Goal: Task Accomplishment & Management: Manage account settings

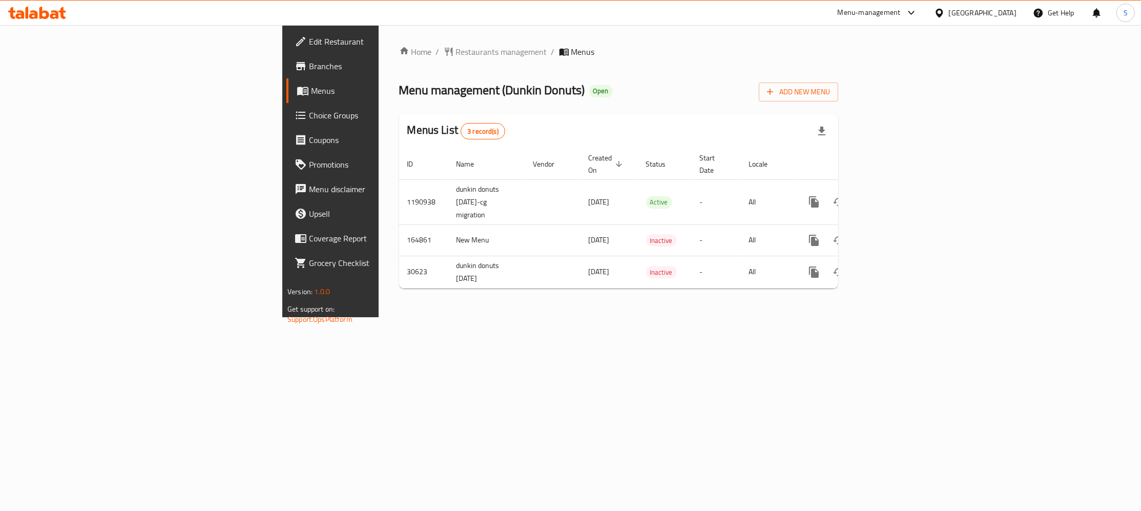
click at [580, 212] on td "[DATE]" at bounding box center [608, 201] width 57 height 45
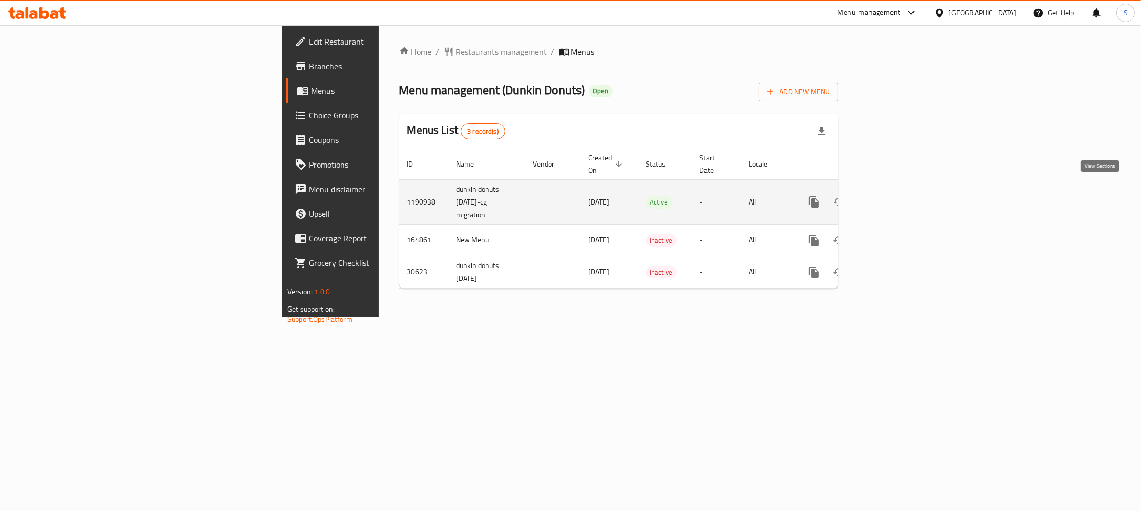
click at [894, 196] on icon "enhanced table" at bounding box center [887, 202] width 12 height 12
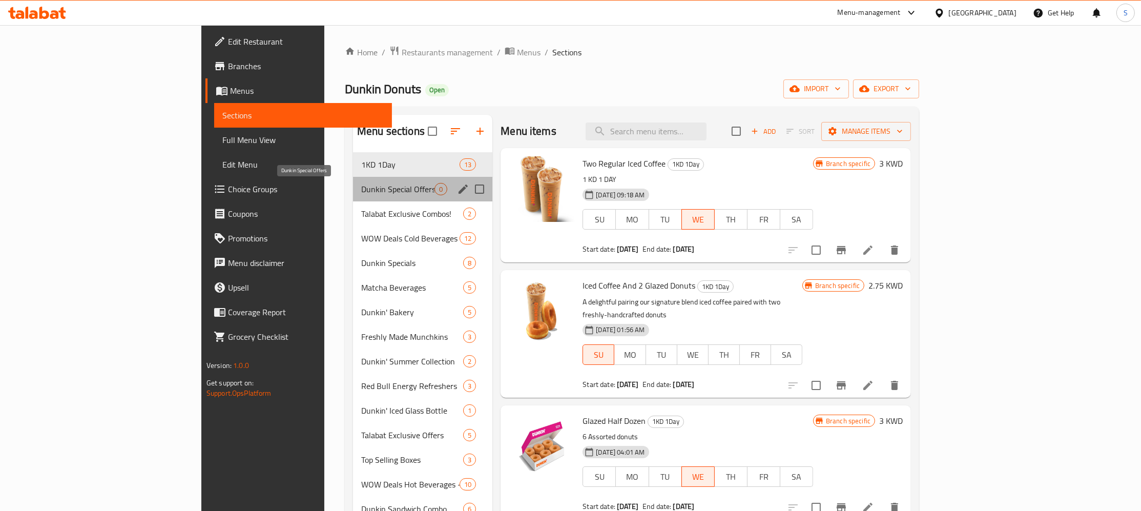
click at [361, 193] on span "Dunkin Special Offers" at bounding box center [397, 189] width 73 height 12
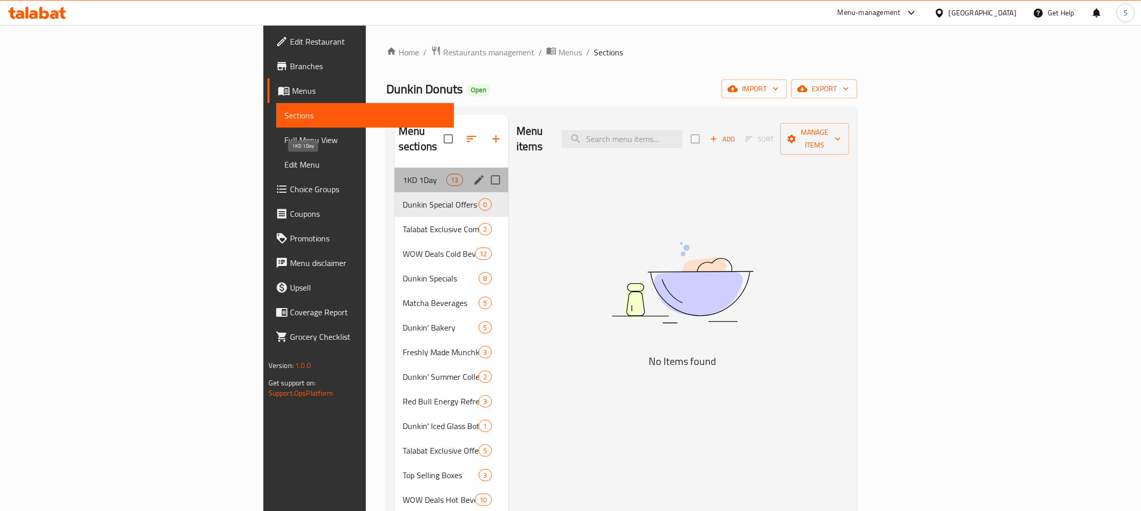
click at [403, 174] on span "1KD 1Day" at bounding box center [425, 180] width 44 height 12
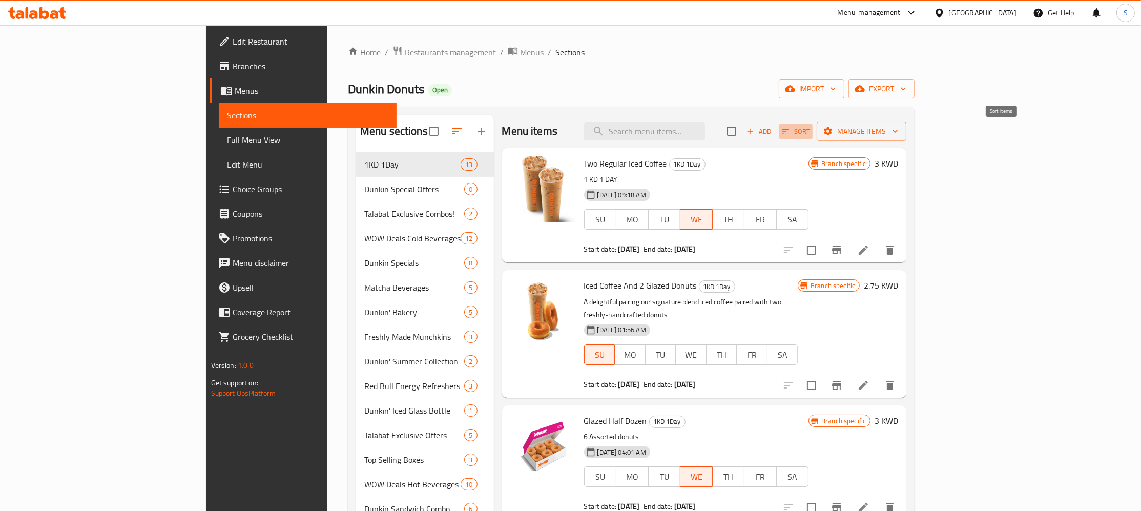
click at [810, 130] on span "Sort" at bounding box center [796, 131] width 28 height 12
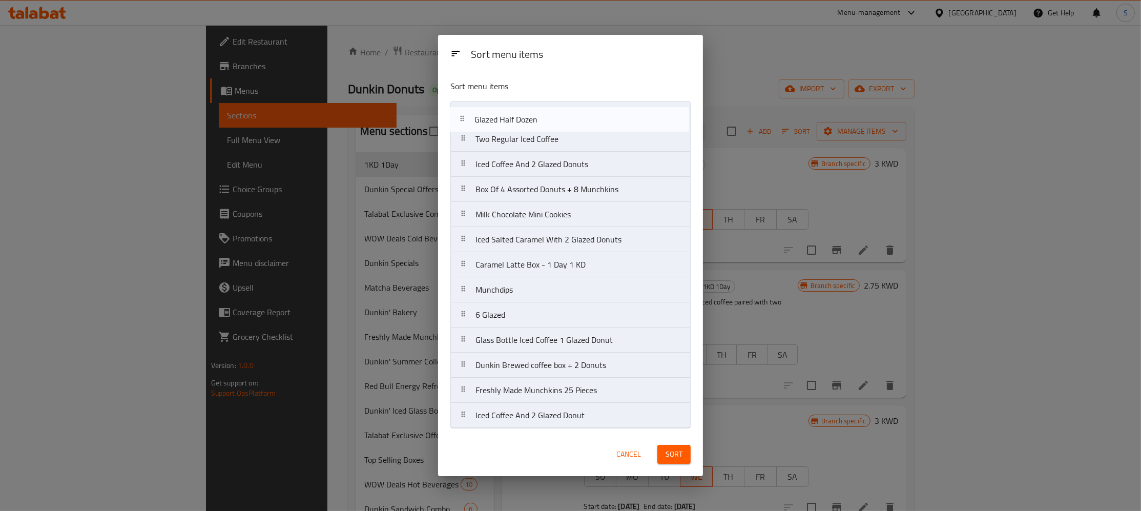
drag, startPoint x: 565, startPoint y: 161, endPoint x: 563, endPoint y: 109, distance: 52.3
click at [563, 109] on nav "Two Regular Iced Coffee Iced Coffee And 2 Glazed Donuts Glazed Half Dozen Box O…" at bounding box center [570, 264] width 240 height 327
drag, startPoint x: 595, startPoint y: 193, endPoint x: 593, endPoint y: 153, distance: 39.5
click at [593, 153] on nav "Glazed Half Dozen Two Regular Iced Coffee Iced Coffee And 2 Glazed Donuts Box O…" at bounding box center [570, 264] width 240 height 327
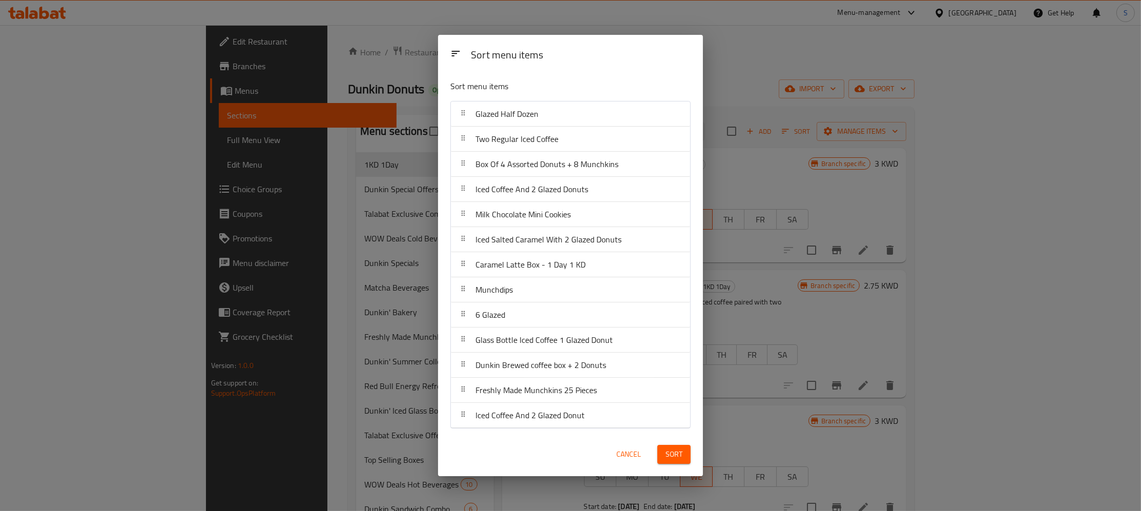
click at [680, 456] on span "Sort" at bounding box center [673, 454] width 17 height 13
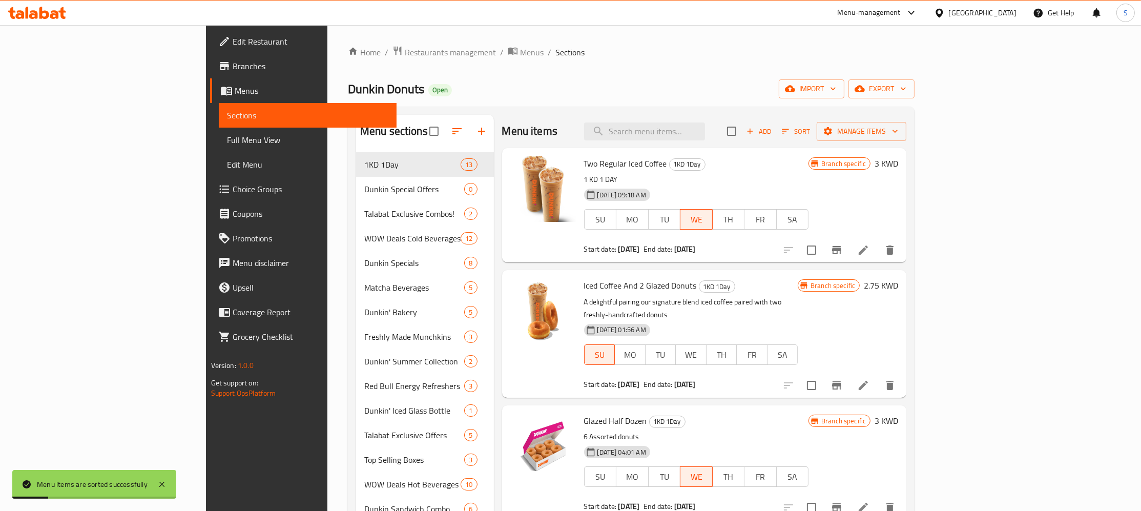
click at [829, 117] on div "Menu items Add Sort Manage items" at bounding box center [704, 131] width 405 height 33
click at [809, 171] on h6 "Two Regular Iced Coffee 1KD 1Day" at bounding box center [696, 163] width 225 height 14
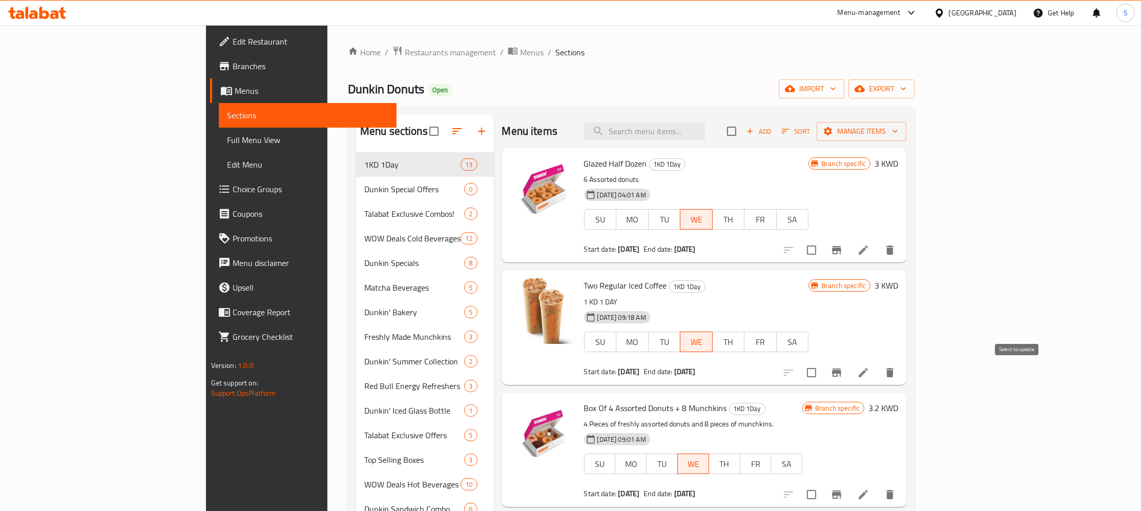
click at [809, 160] on h6 "Glazed Half Dozen 1KD 1Day" at bounding box center [696, 163] width 225 height 14
click at [822, 251] on input "checkbox" at bounding box center [812, 250] width 22 height 22
checkbox input "true"
click at [822, 375] on input "checkbox" at bounding box center [812, 373] width 22 height 22
checkbox input "true"
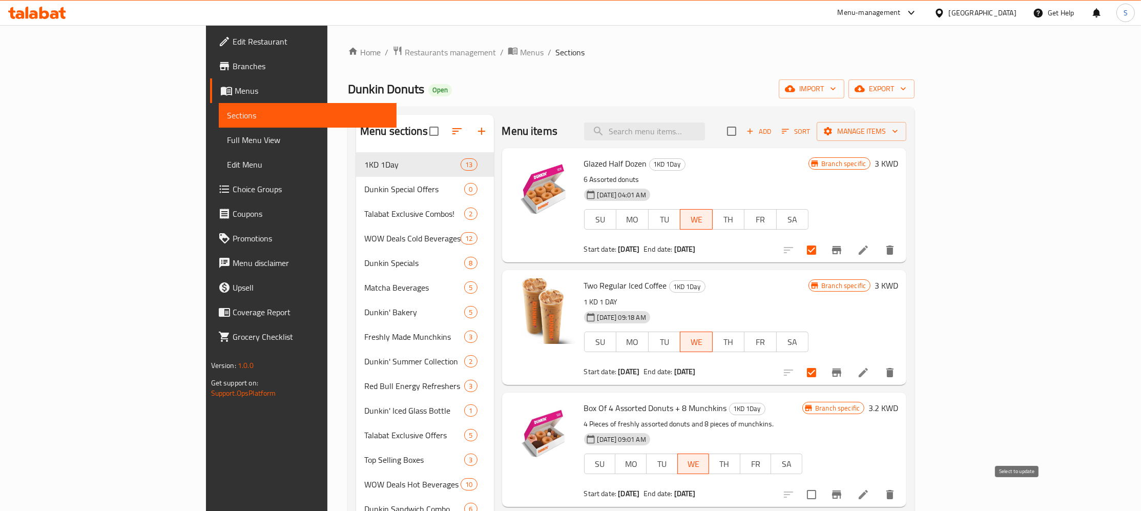
click at [822, 501] on input "checkbox" at bounding box center [812, 494] width 22 height 22
checkbox input "true"
click at [898, 125] on span "Manage items" at bounding box center [861, 131] width 73 height 13
click at [1064, 229] on span "Bulk update" at bounding box center [1070, 226] width 42 height 12
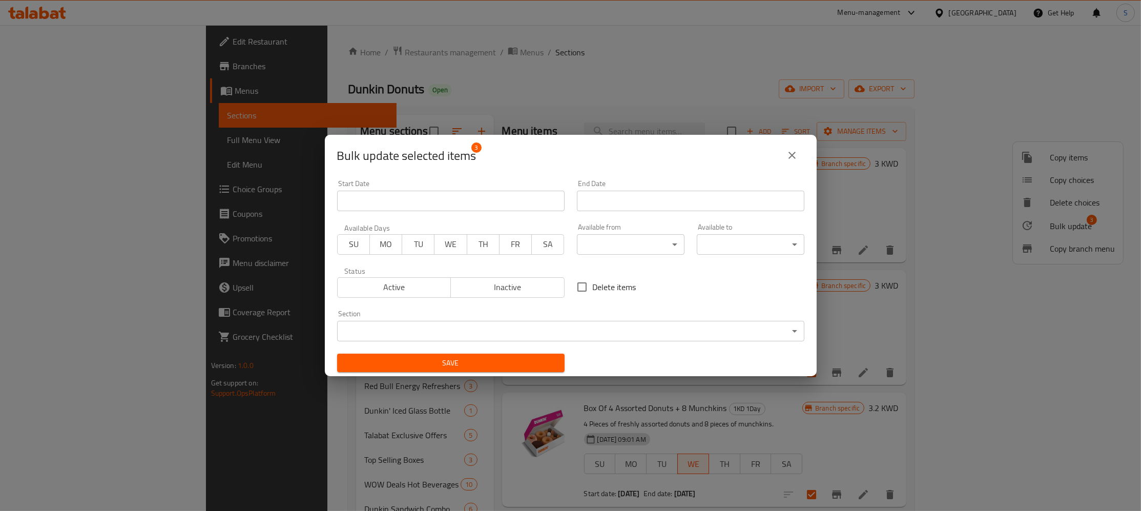
click at [474, 242] on span "TH" at bounding box center [483, 244] width 24 height 15
click at [508, 244] on span "FR" at bounding box center [515, 244] width 24 height 15
click at [487, 198] on input "Start Date" at bounding box center [450, 201] width 227 height 20
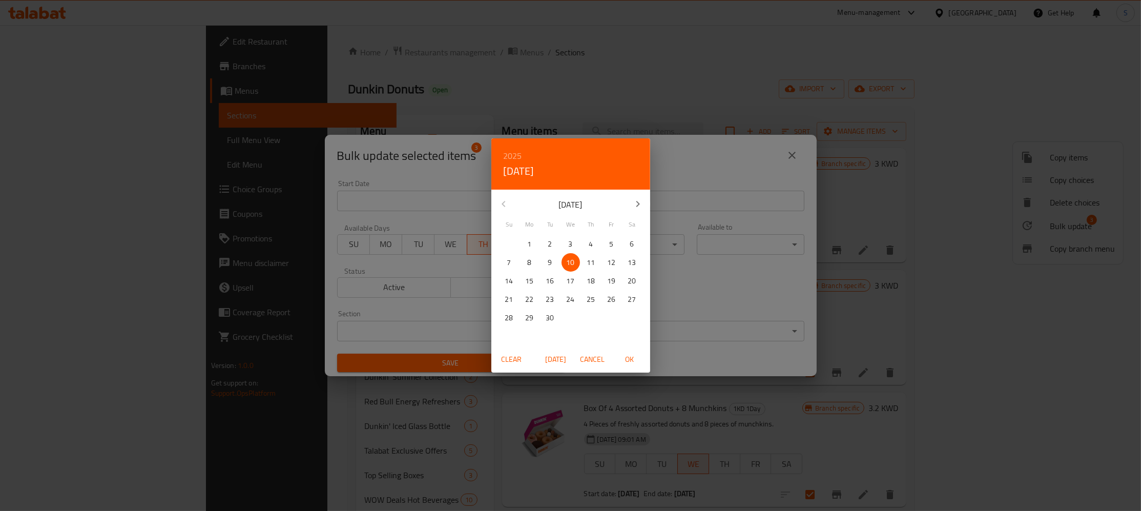
click at [596, 261] on span "11" at bounding box center [591, 262] width 18 height 13
click at [627, 359] on span "OK" at bounding box center [629, 359] width 25 height 13
type input "[DATE]"
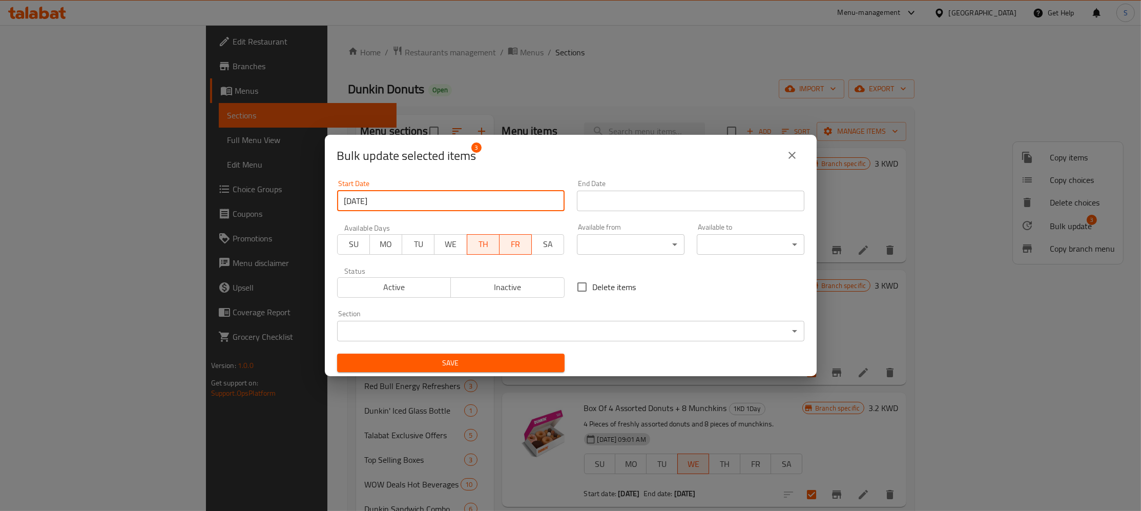
click at [656, 200] on input "Start Date" at bounding box center [690, 201] width 227 height 20
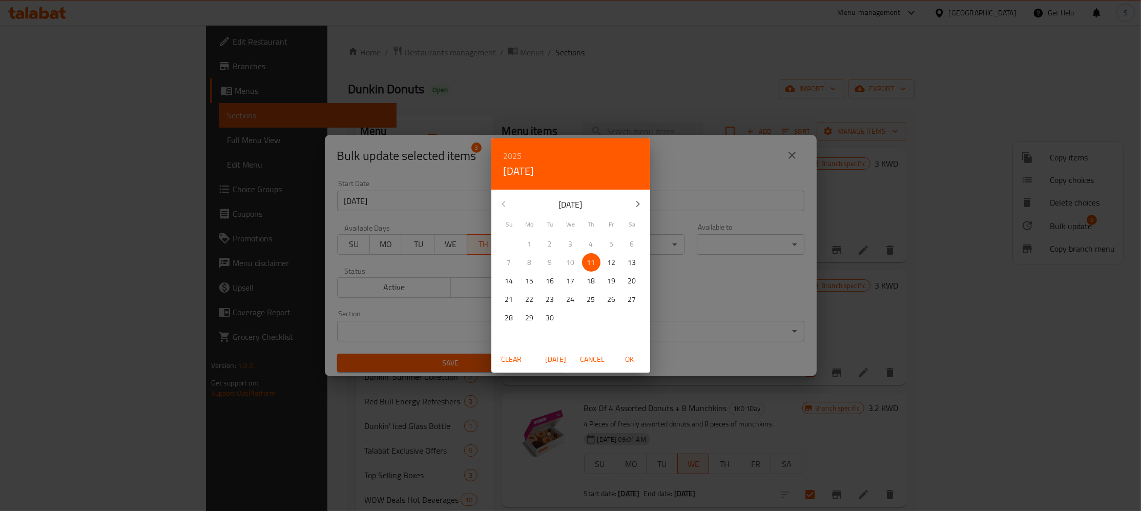
click at [609, 264] on p "12" at bounding box center [611, 262] width 8 height 13
click at [585, 263] on span "11" at bounding box center [591, 262] width 18 height 13
click at [626, 360] on span "OK" at bounding box center [629, 359] width 25 height 13
type input "[DATE]"
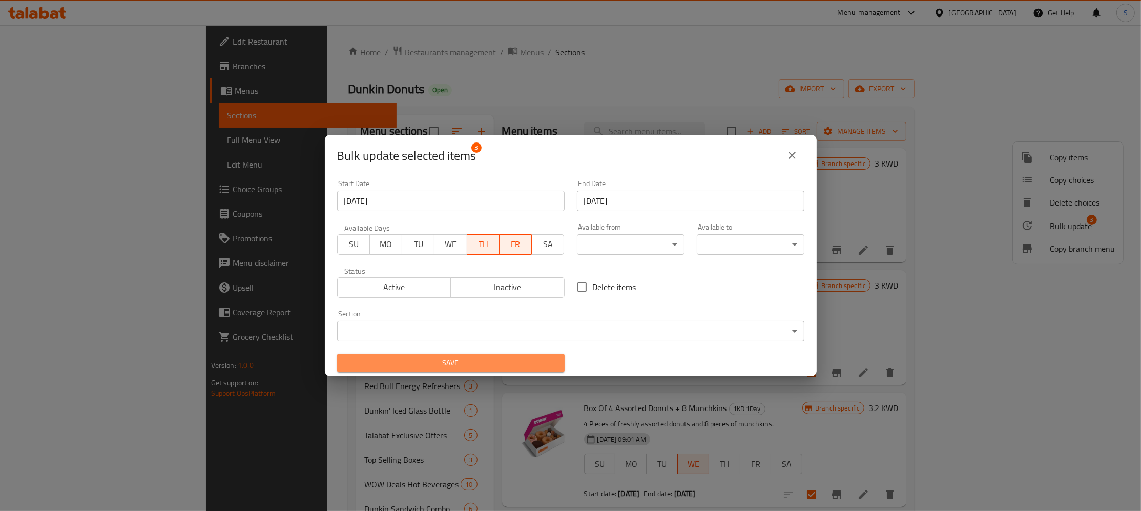
click at [488, 363] on span "Save" at bounding box center [450, 362] width 211 height 13
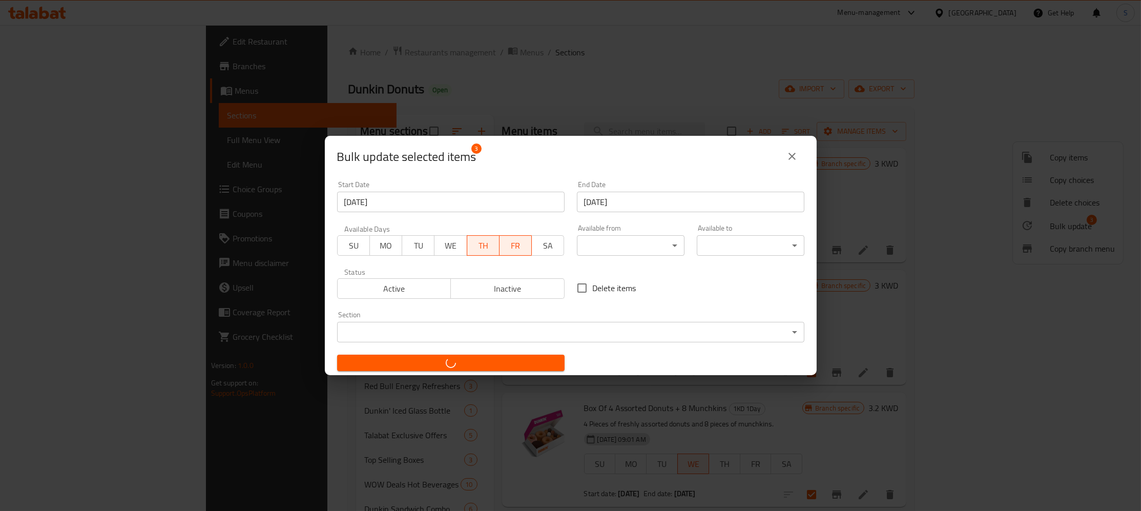
checkbox input "false"
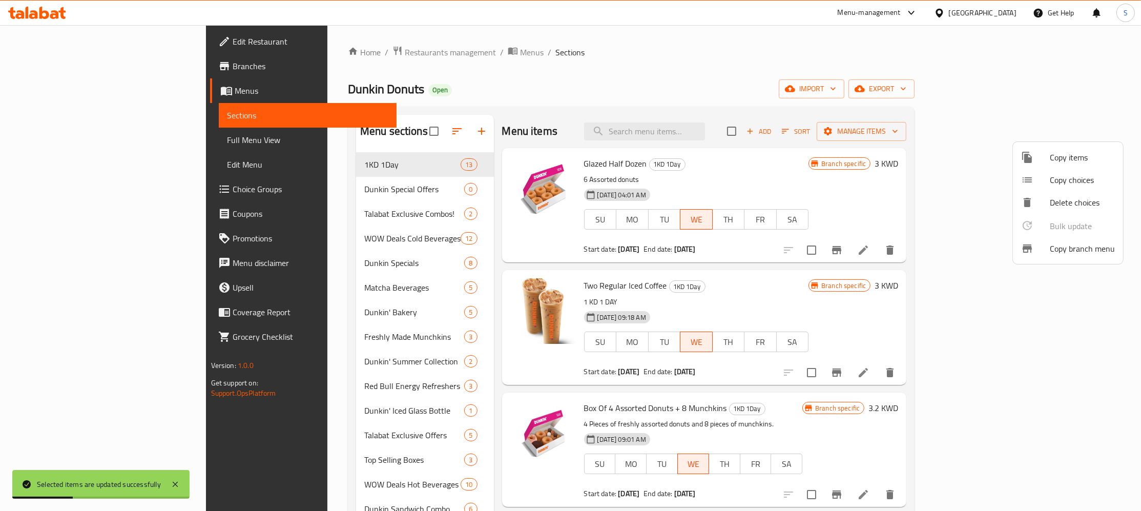
click at [879, 170] on div at bounding box center [570, 255] width 1141 height 511
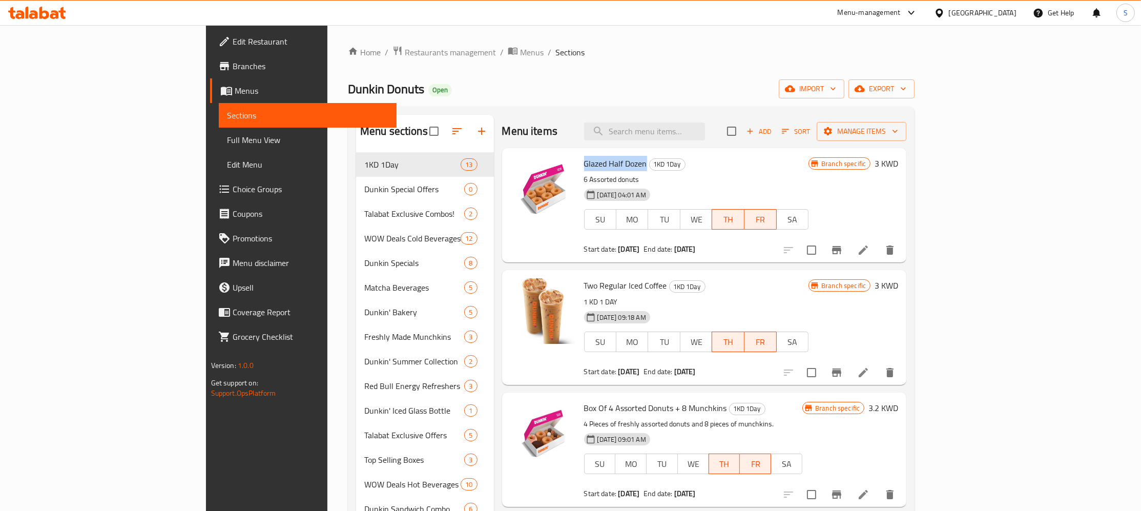
drag, startPoint x: 534, startPoint y: 163, endPoint x: 594, endPoint y: 163, distance: 59.9
click at [594, 163] on span "Glazed Half Dozen" at bounding box center [615, 163] width 63 height 15
copy span "Glazed Half Dozen"
click at [868, 249] on icon at bounding box center [862, 249] width 9 height 9
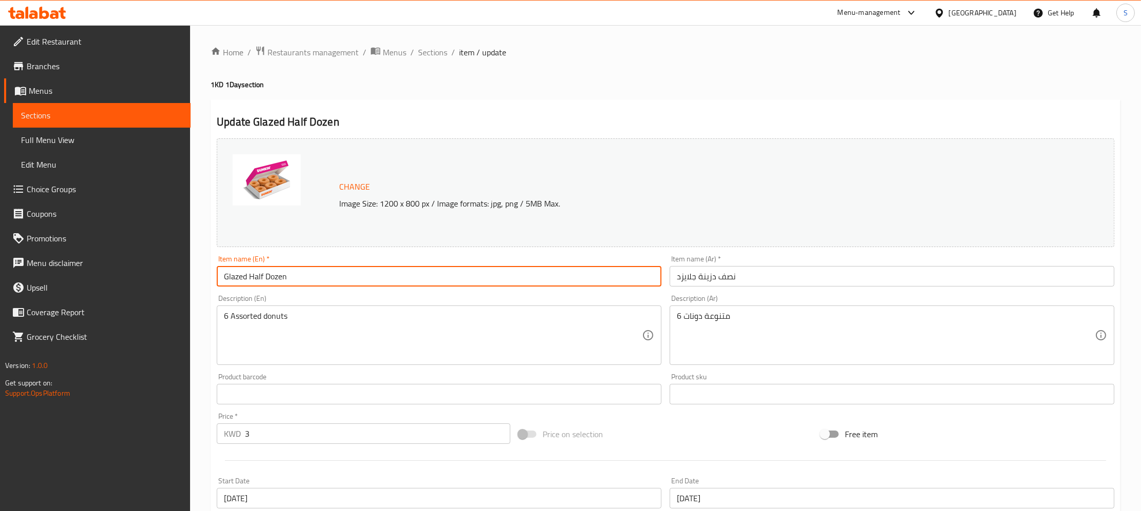
drag, startPoint x: 354, startPoint y: 274, endPoint x: 86, endPoint y: 267, distance: 269.0
click at [217, 267] on input "Glazed Half Dozen" at bounding box center [439, 276] width 445 height 20
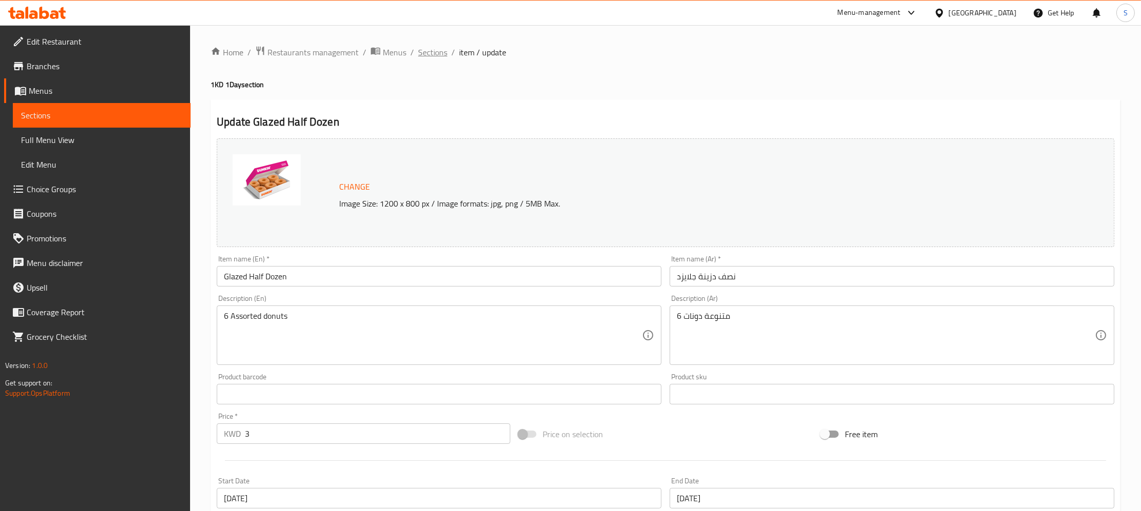
click at [424, 55] on span "Sections" at bounding box center [432, 52] width 29 height 12
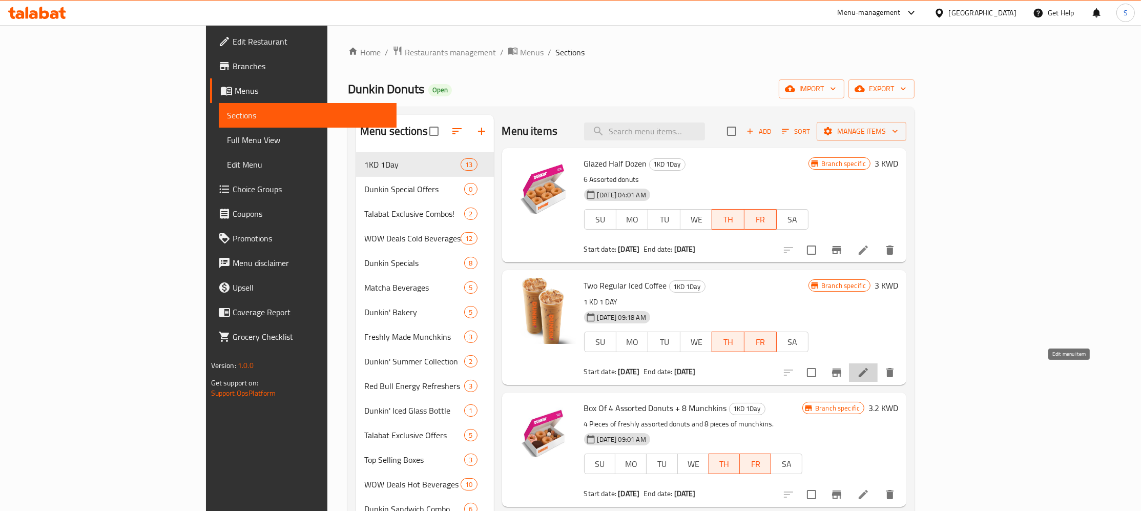
click at [868, 376] on icon at bounding box center [862, 372] width 9 height 9
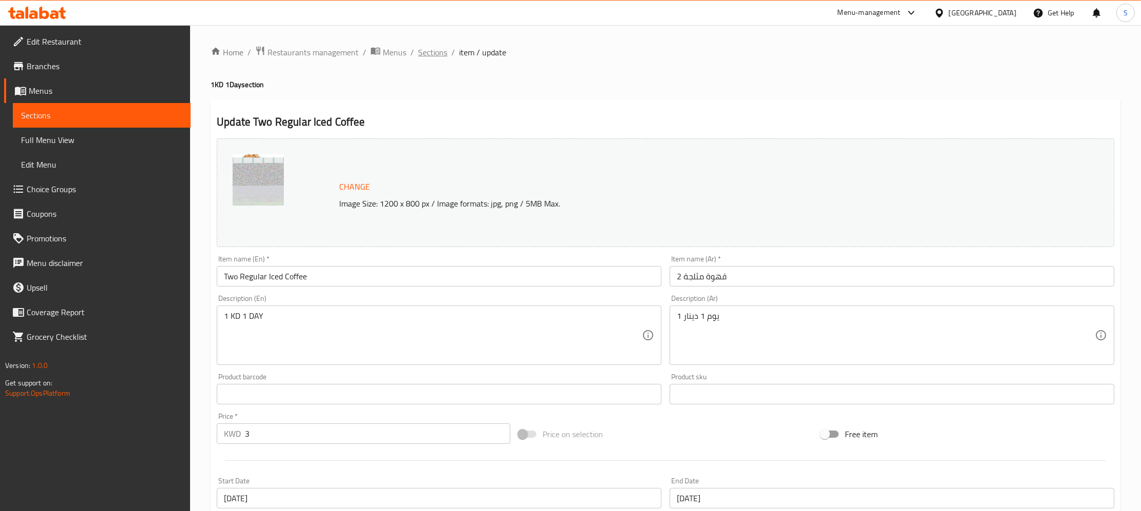
click at [424, 50] on span "Sections" at bounding box center [432, 52] width 29 height 12
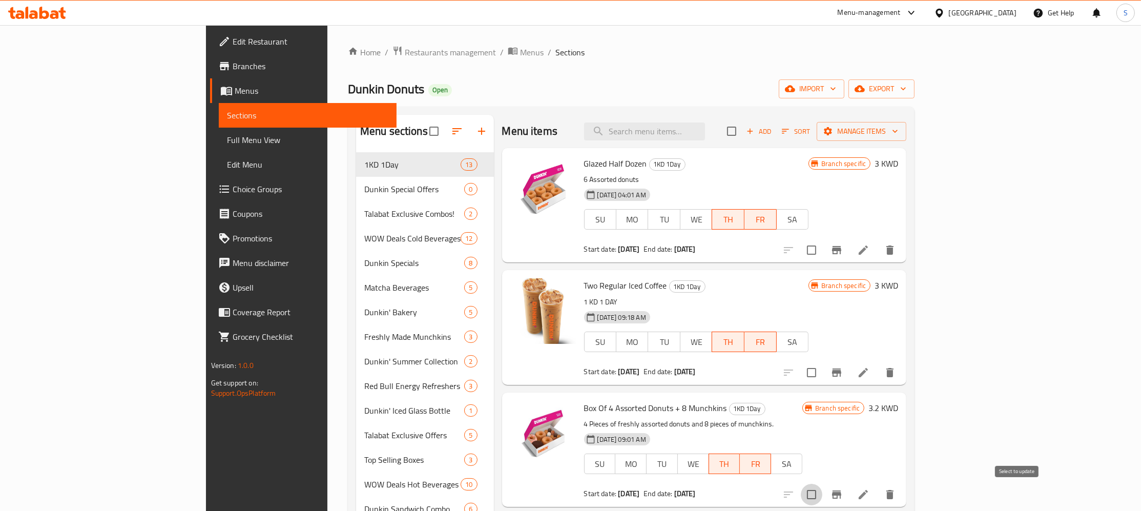
click at [822, 493] on input "checkbox" at bounding box center [812, 494] width 22 height 22
click at [822, 495] on input "checkbox" at bounding box center [812, 494] width 22 height 22
checkbox input "false"
click at [841, 494] on icon "Branch-specific-item" at bounding box center [836, 494] width 9 height 8
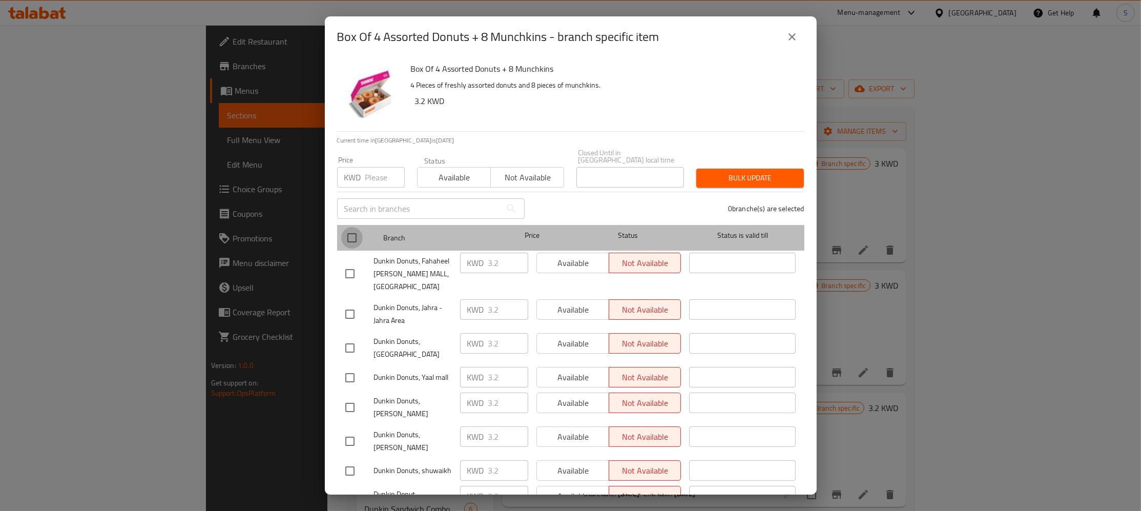
click at [356, 227] on input "checkbox" at bounding box center [352, 238] width 22 height 22
checkbox input "true"
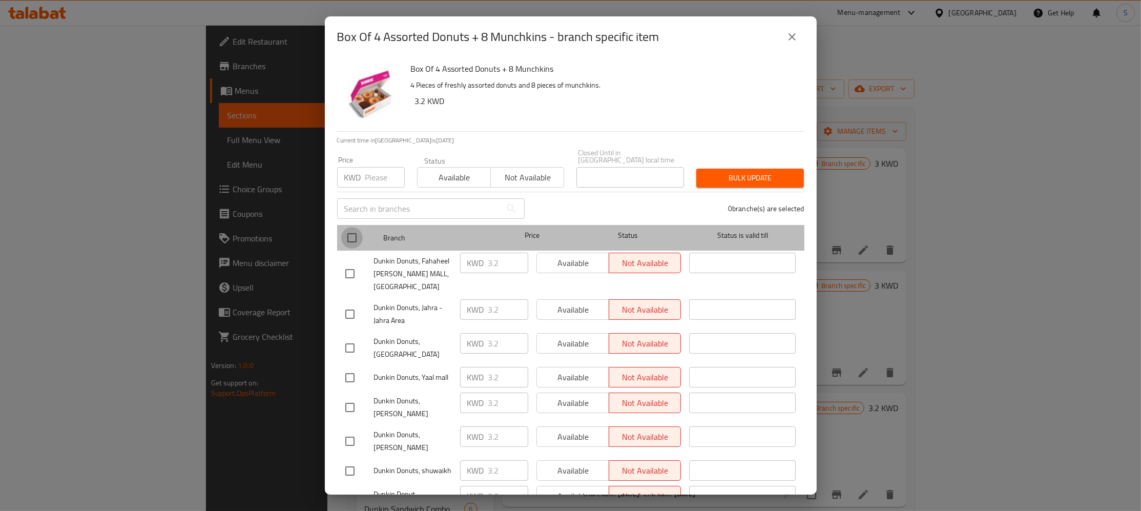
checkbox input "true"
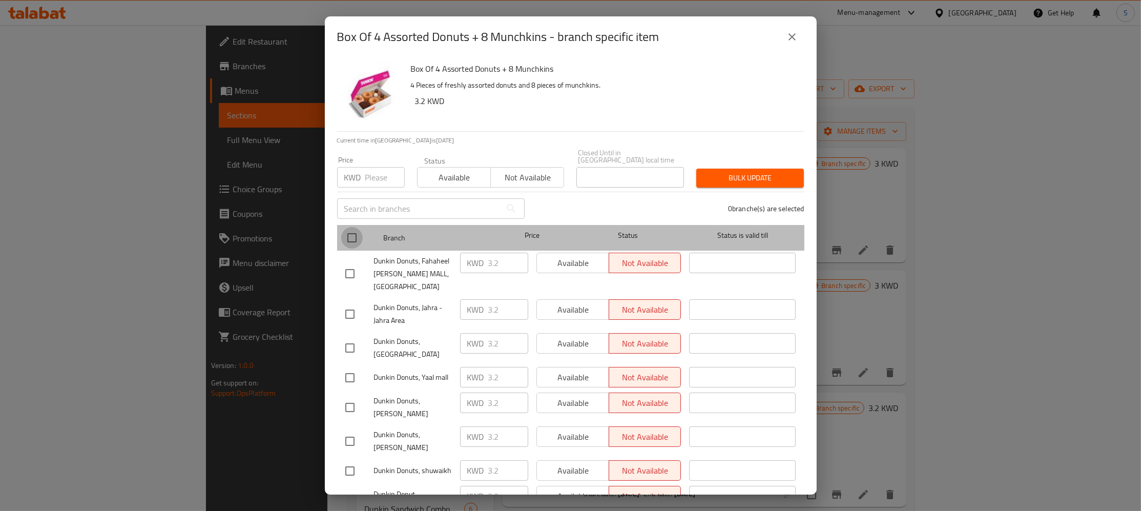
checkbox input "true"
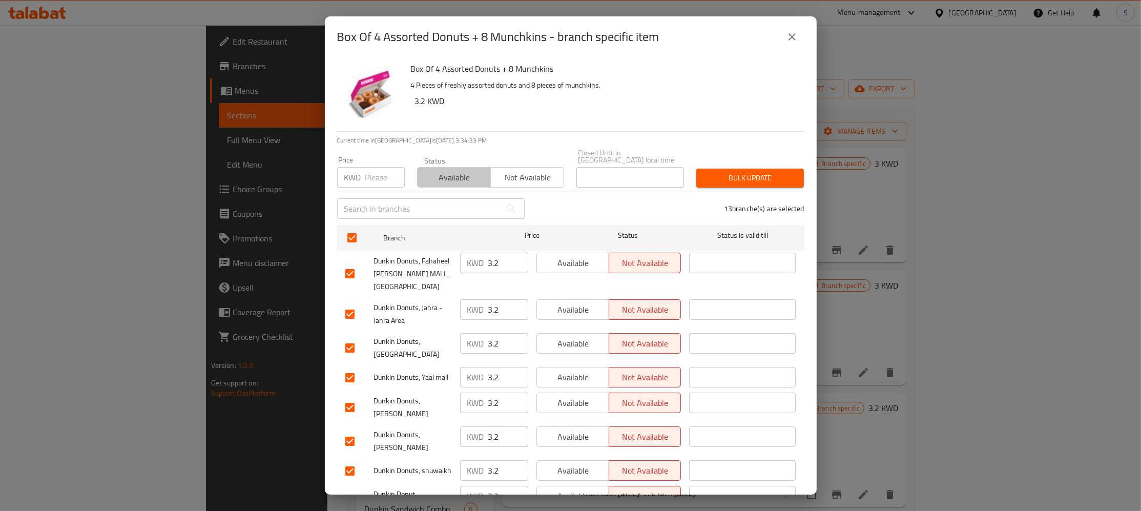
click at [455, 170] on span "Available" at bounding box center [454, 177] width 65 height 15
click at [762, 172] on span "Bulk update" at bounding box center [749, 178] width 91 height 13
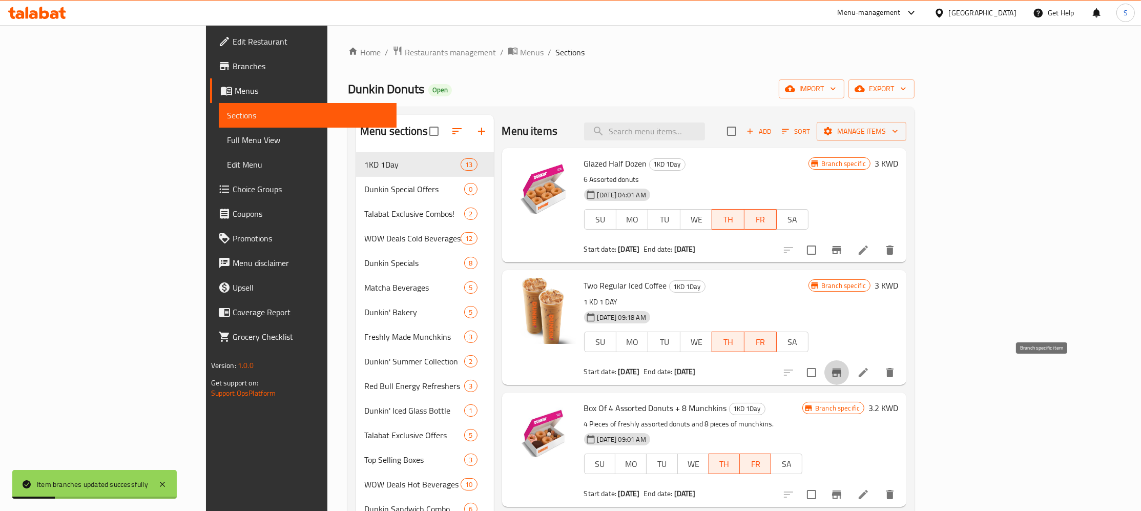
click at [841, 372] on icon "Branch-specific-item" at bounding box center [836, 372] width 9 height 8
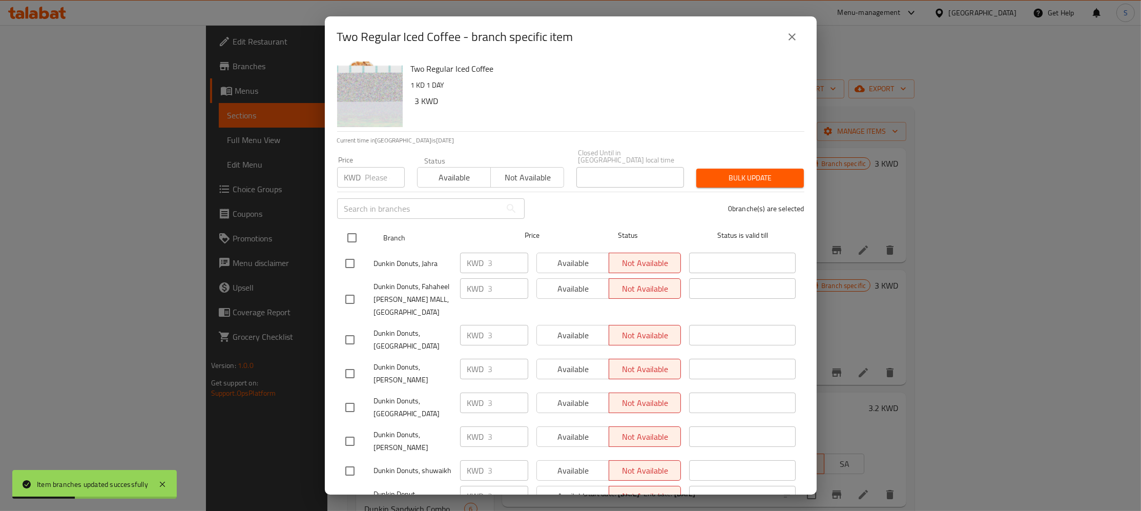
click at [350, 227] on input "checkbox" at bounding box center [352, 238] width 22 height 22
checkbox input "true"
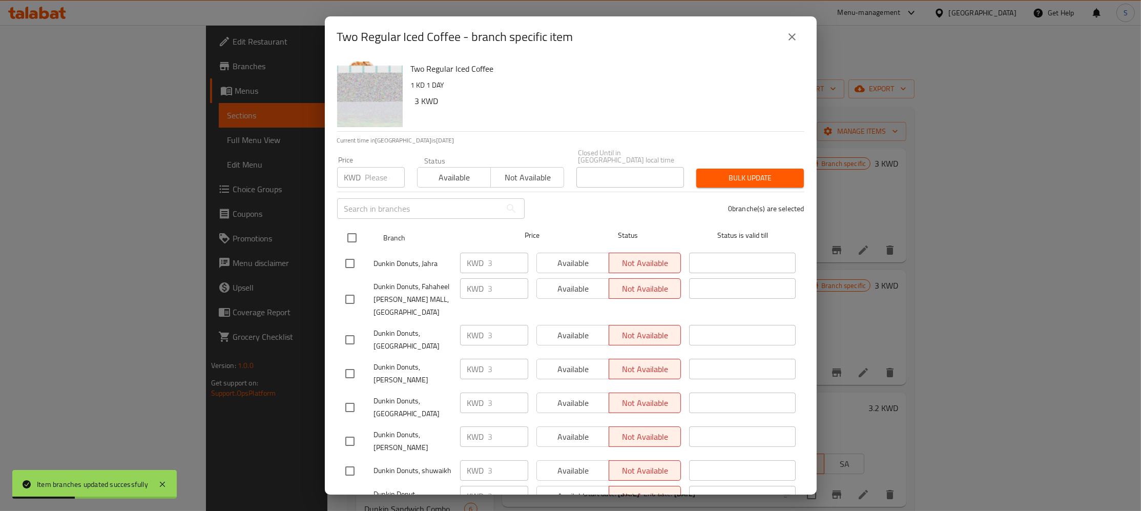
checkbox input "true"
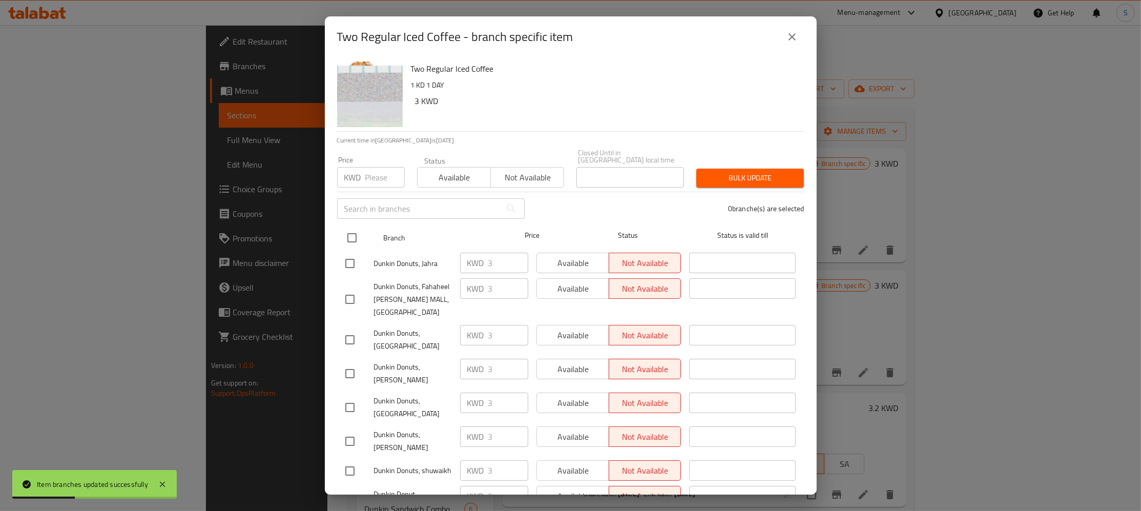
checkbox input "true"
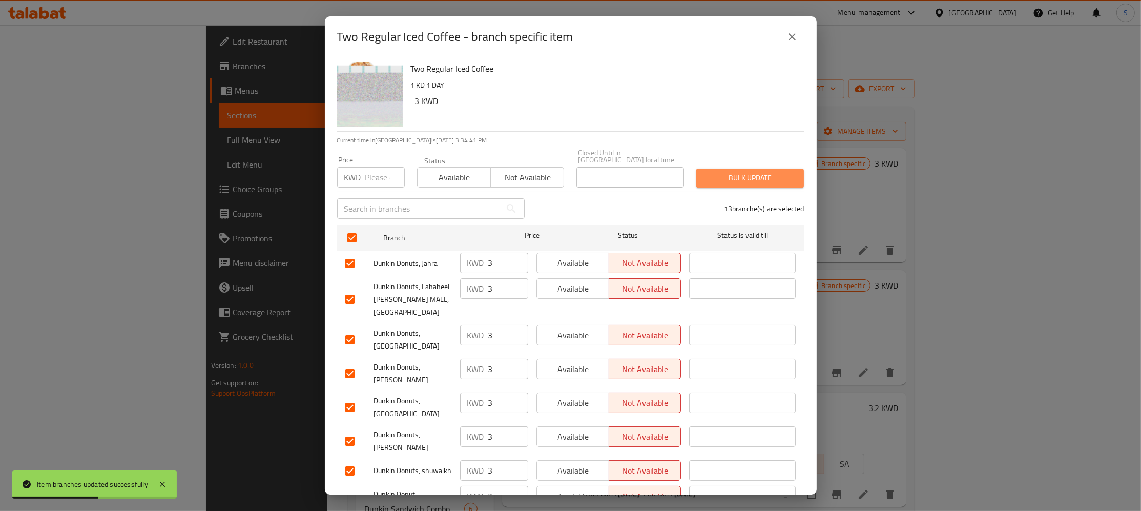
click at [767, 172] on span "Bulk update" at bounding box center [749, 178] width 91 height 13
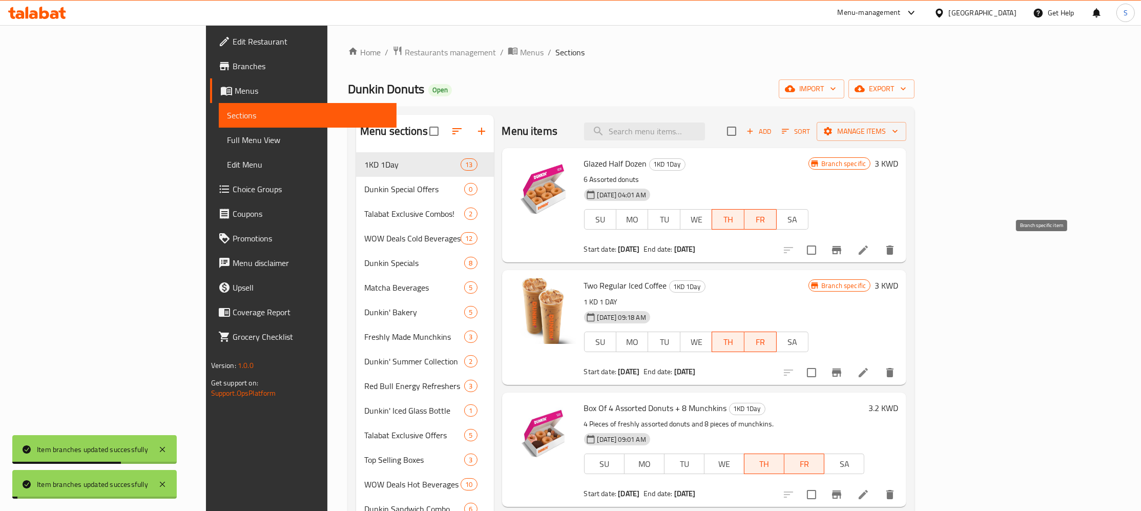
click at [841, 253] on icon "Branch-specific-item" at bounding box center [836, 250] width 9 height 8
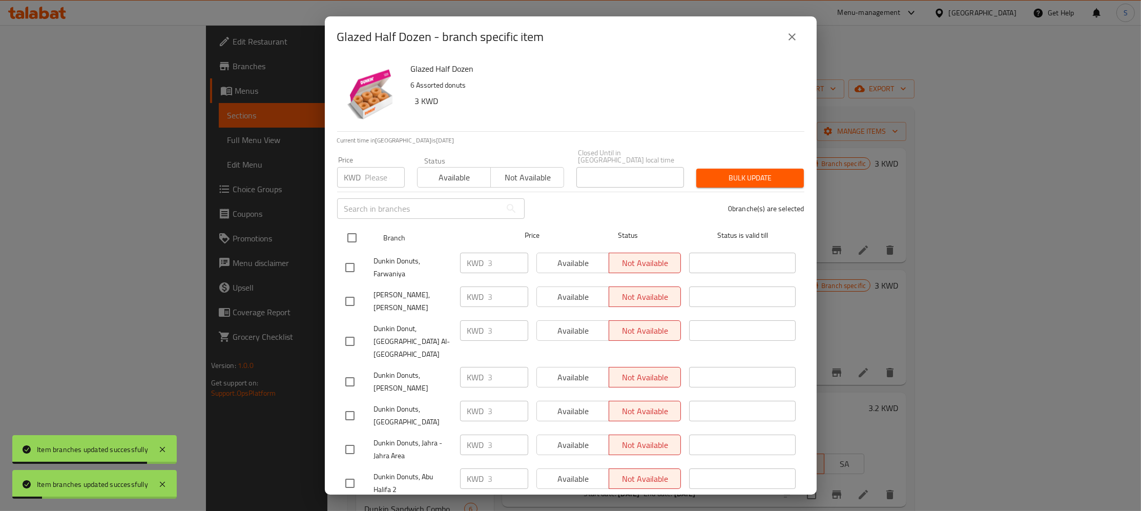
click at [348, 229] on input "checkbox" at bounding box center [352, 238] width 22 height 22
checkbox input "true"
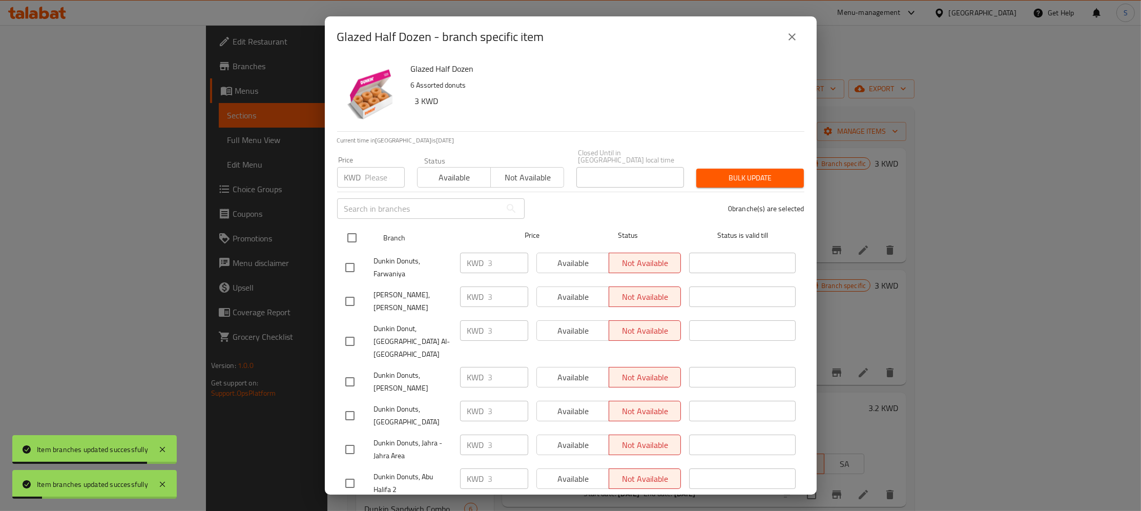
checkbox input "true"
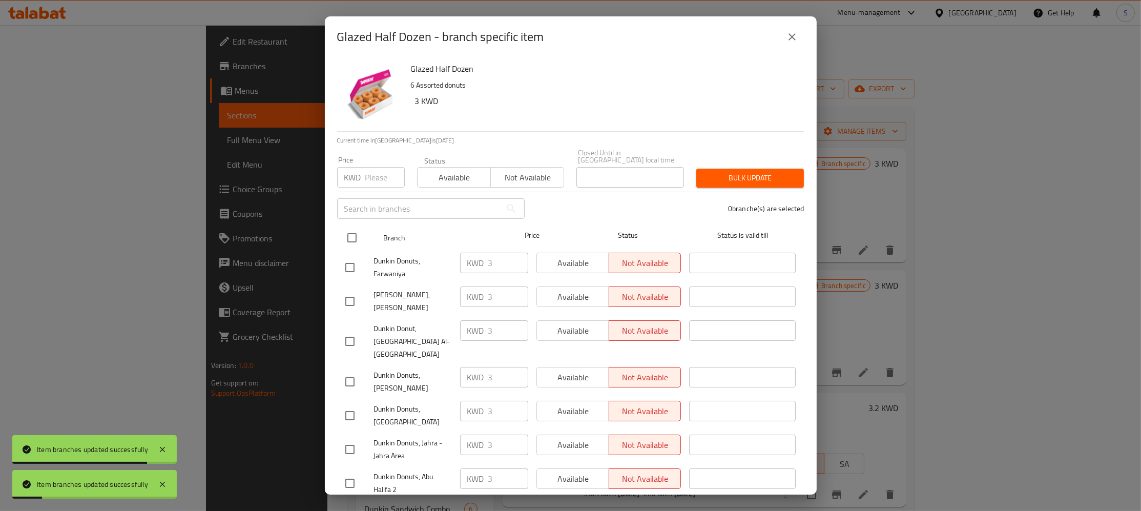
checkbox input "true"
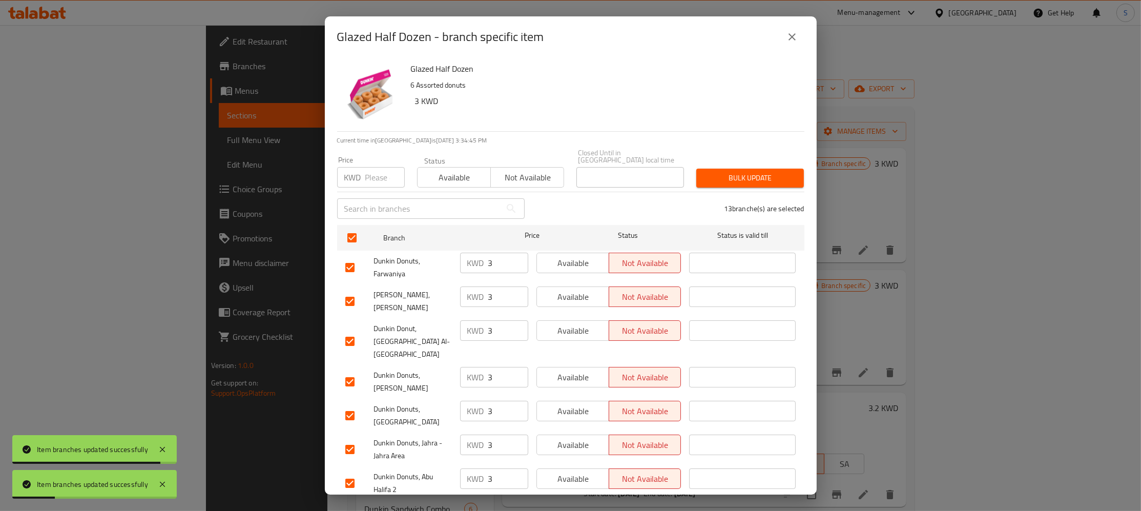
click at [748, 162] on div "Bulk update" at bounding box center [750, 177] width 120 height 31
click at [749, 175] on span "Bulk update" at bounding box center [749, 178] width 91 height 13
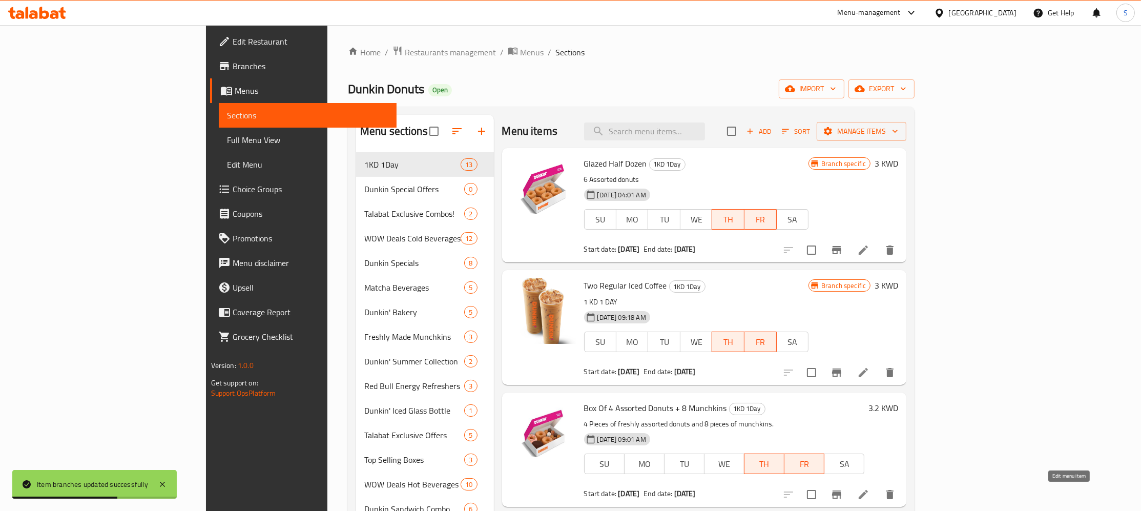
click at [869, 494] on icon at bounding box center [863, 494] width 12 height 12
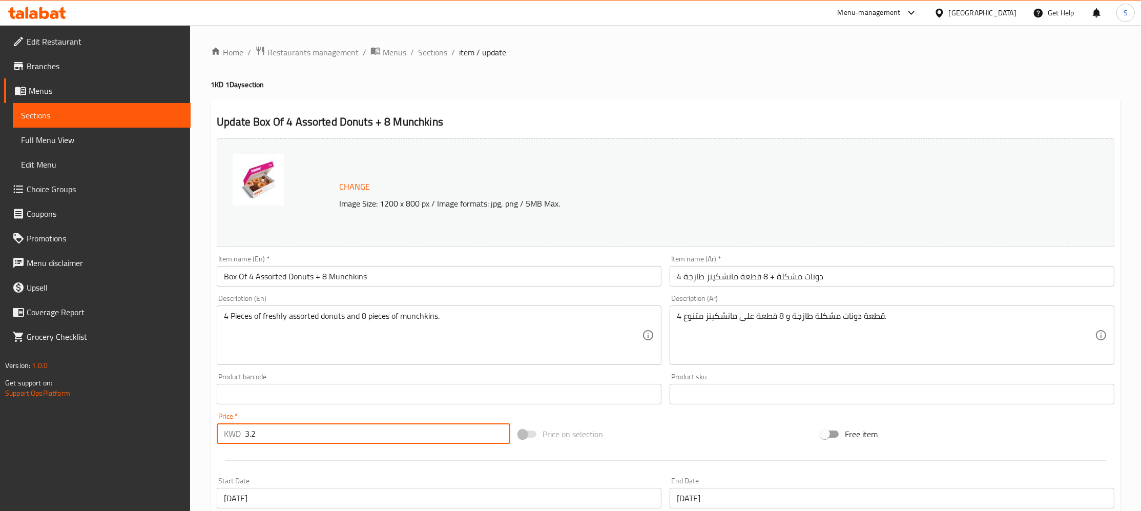
drag, startPoint x: 273, startPoint y: 434, endPoint x: 181, endPoint y: 431, distance: 91.7
click at [245, 436] on input "3.2" at bounding box center [377, 433] width 265 height 20
click at [325, 57] on span "Restaurants management" at bounding box center [312, 52] width 91 height 12
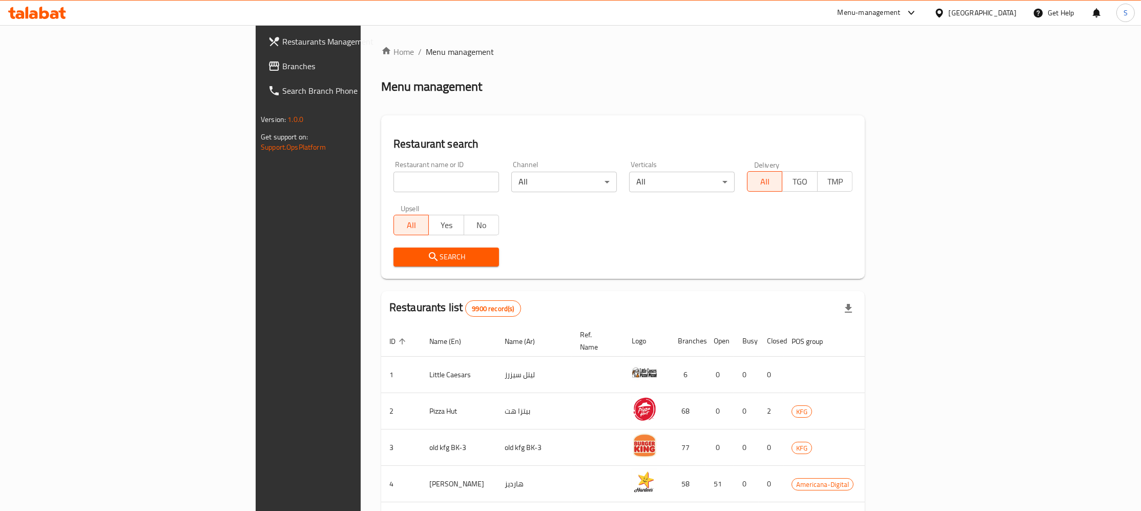
click at [282, 67] on span "Branches" at bounding box center [360, 66] width 156 height 12
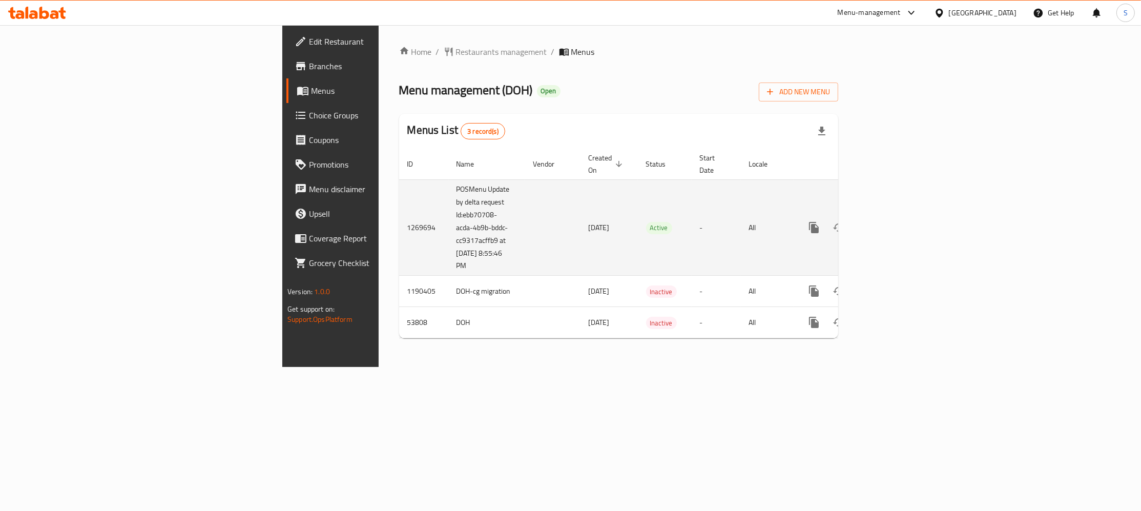
click at [894, 221] on icon "enhanced table" at bounding box center [887, 227] width 12 height 12
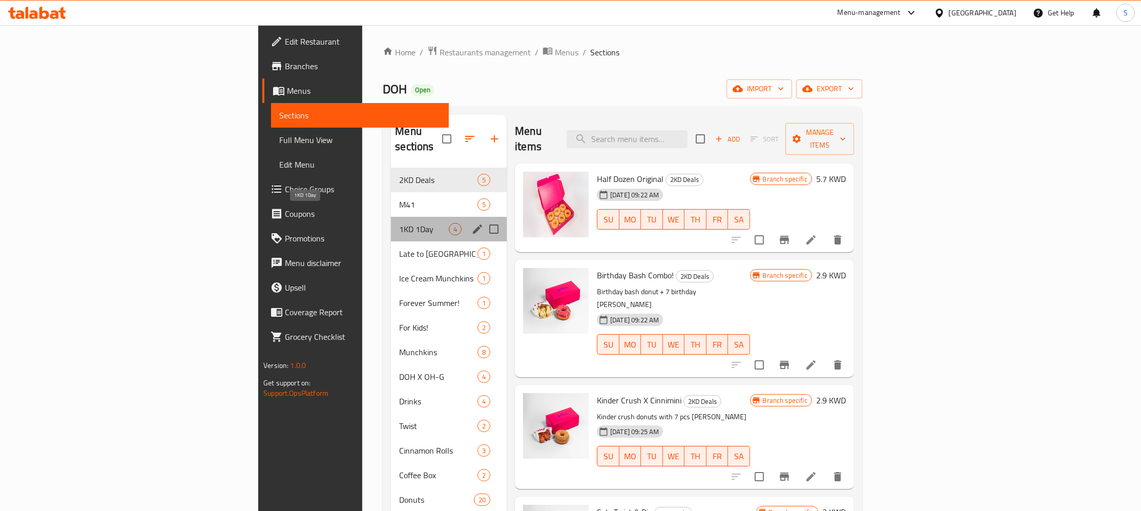
click at [399, 223] on span "1KD 1Day" at bounding box center [424, 229] width 50 height 12
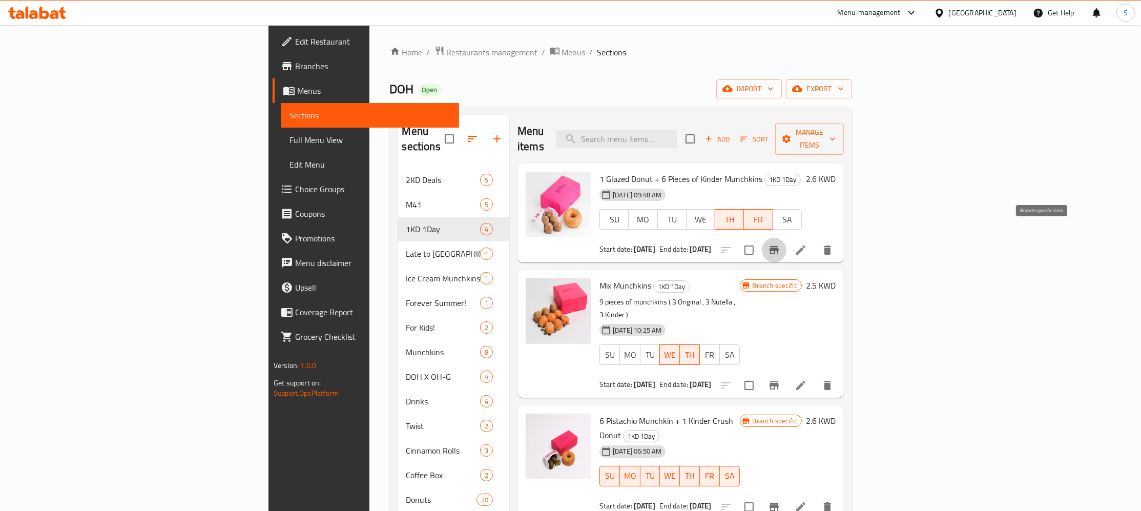
click at [779, 246] on icon "Branch-specific-item" at bounding box center [773, 250] width 9 height 8
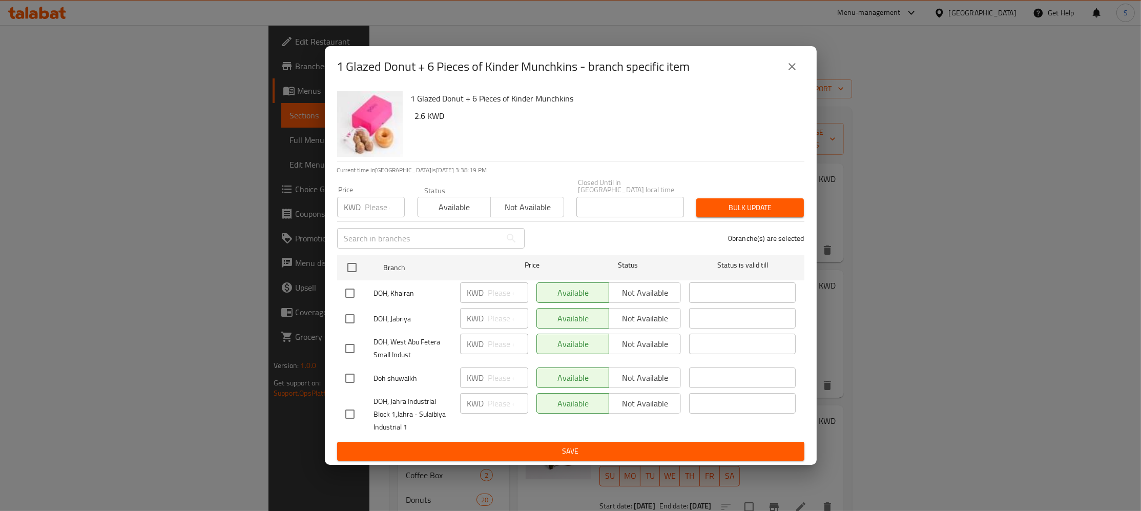
click at [356, 316] on input "checkbox" at bounding box center [350, 319] width 22 height 22
checkbox input "true"
click at [366, 197] on input "number" at bounding box center [384, 207] width 39 height 20
type input "1"
click at [768, 201] on span "Bulk update" at bounding box center [749, 207] width 91 height 13
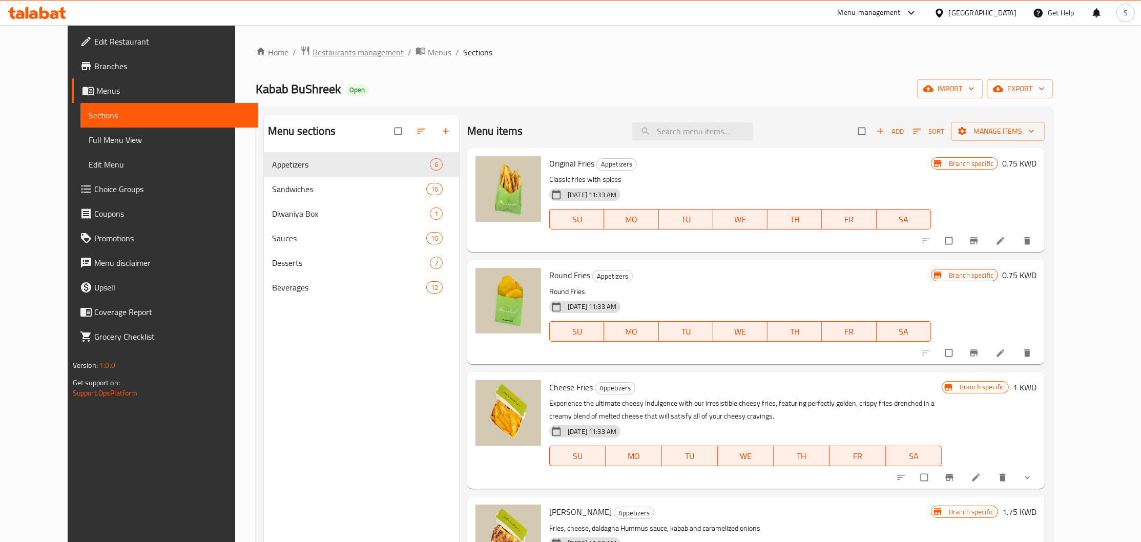
click at [312, 55] on span "Restaurants management" at bounding box center [357, 52] width 91 height 12
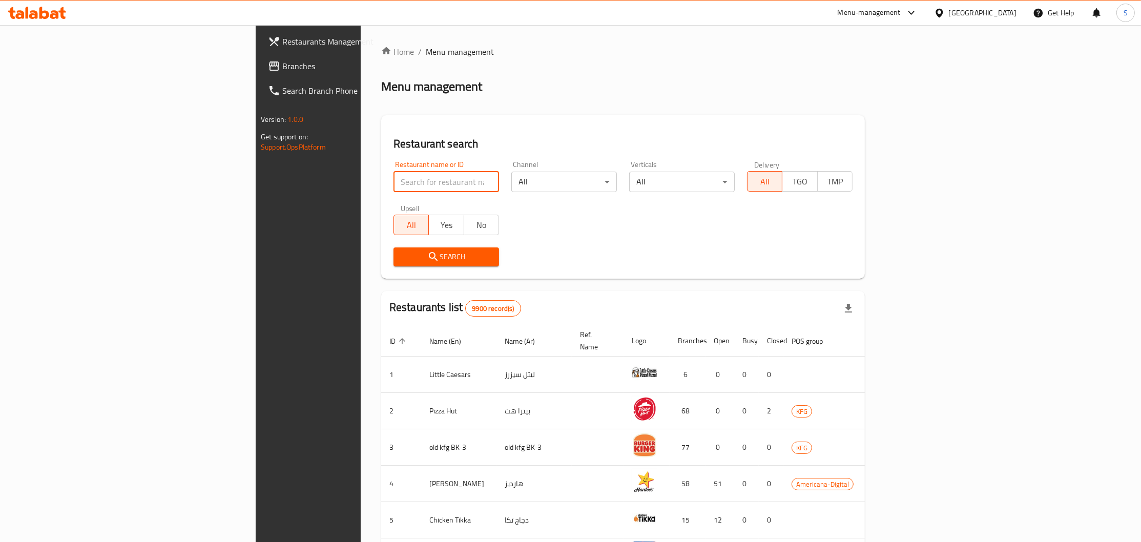
click at [393, 190] on input "search" at bounding box center [446, 182] width 106 height 20
type input "E"
type input "BEEF H"
click button "Search" at bounding box center [446, 256] width 106 height 19
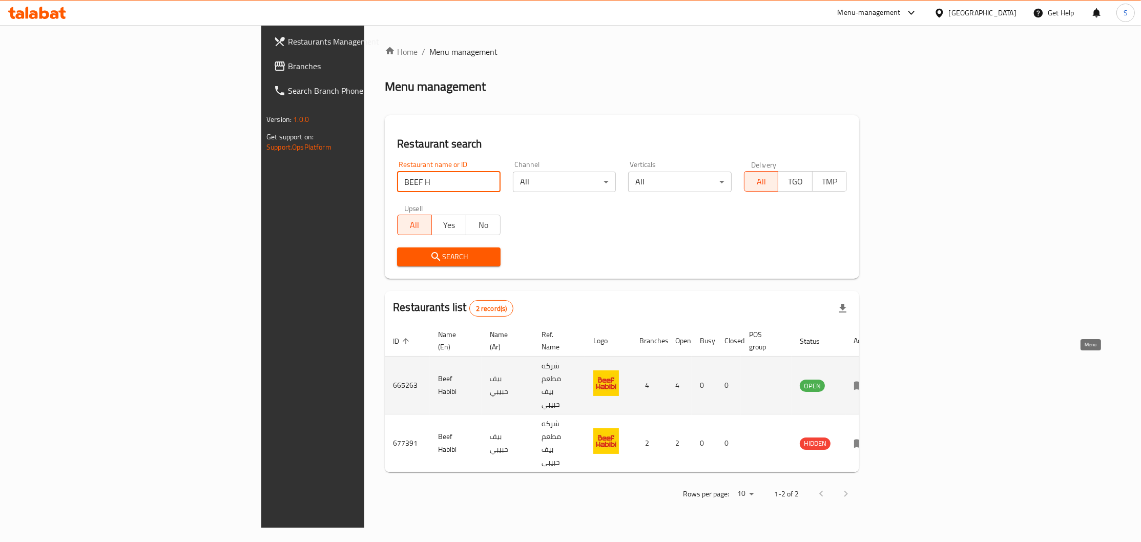
click at [864, 384] on icon "enhanced table" at bounding box center [862, 386] width 4 height 4
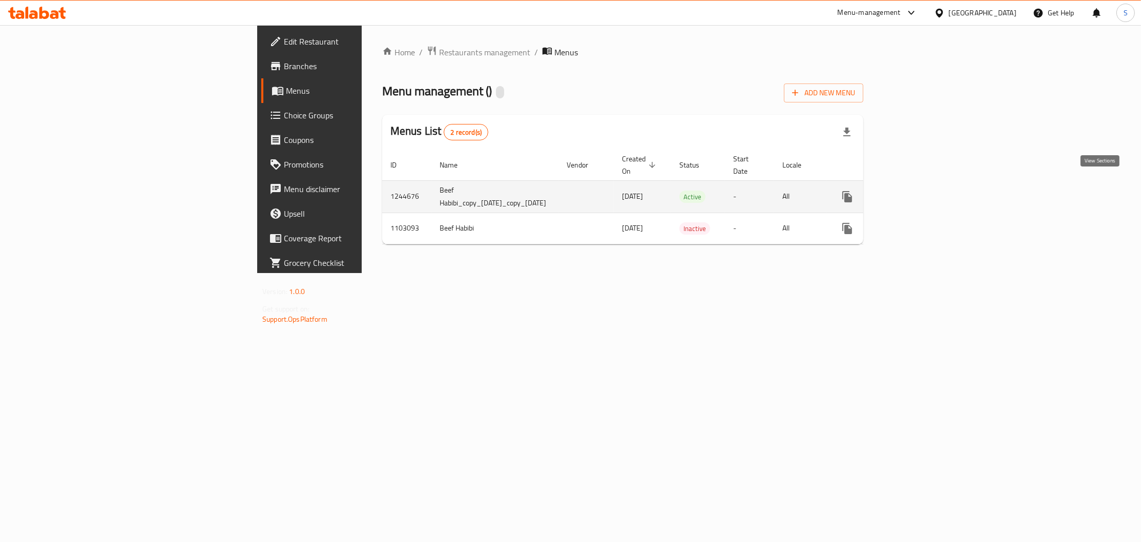
click at [927, 191] on icon "enhanced table" at bounding box center [921, 197] width 12 height 12
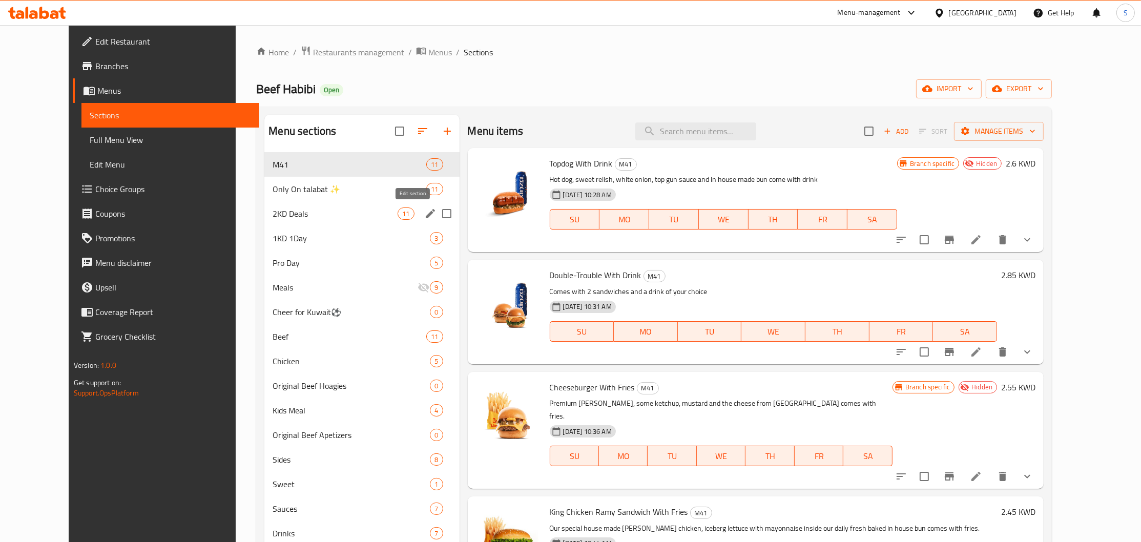
click at [424, 215] on icon "edit" at bounding box center [430, 213] width 12 height 12
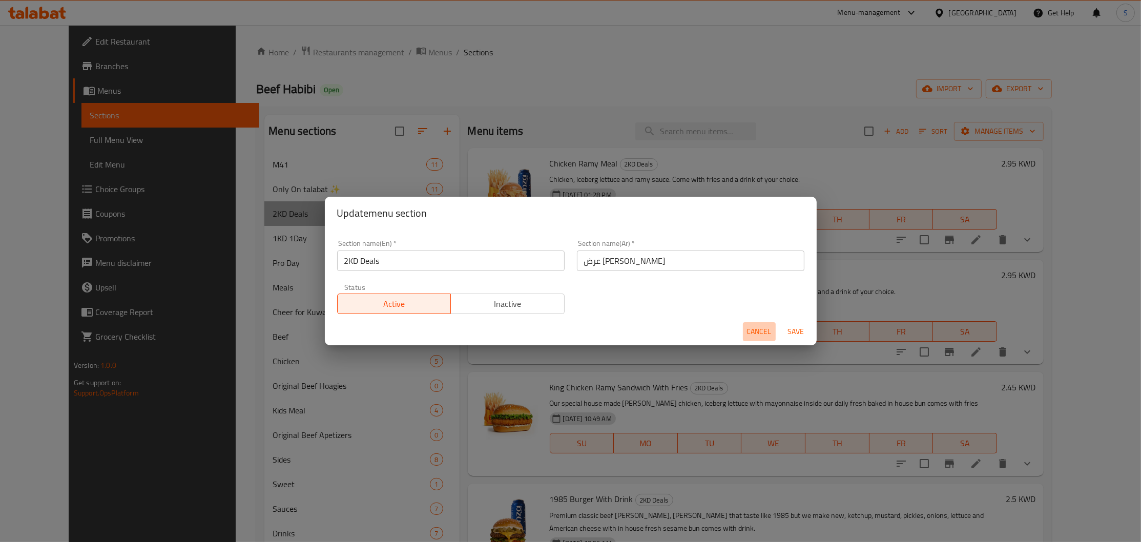
click at [760, 334] on span "Cancel" at bounding box center [759, 331] width 25 height 13
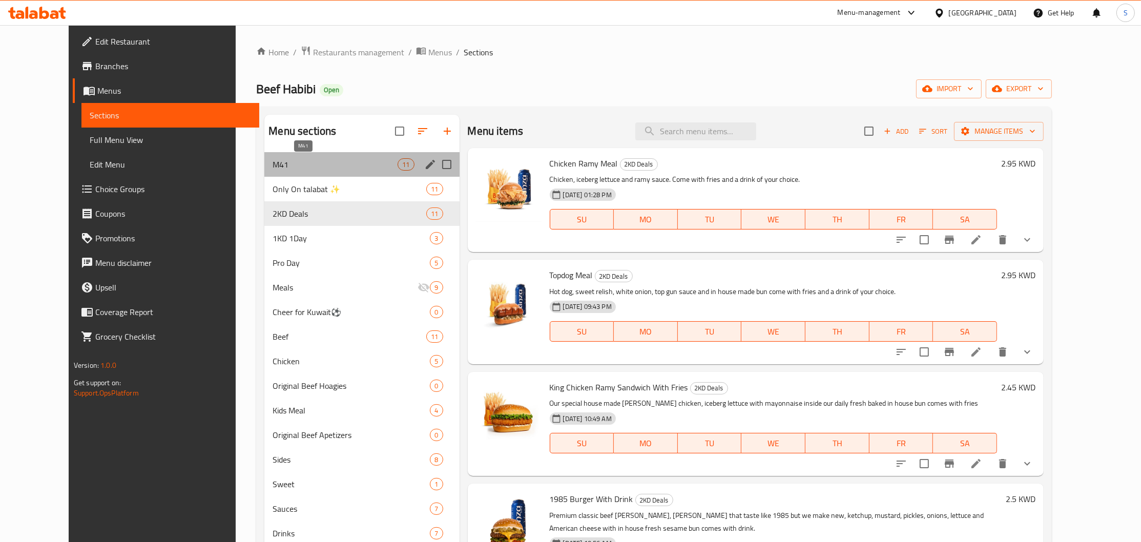
click at [286, 165] on span "M41" at bounding box center [334, 164] width 125 height 12
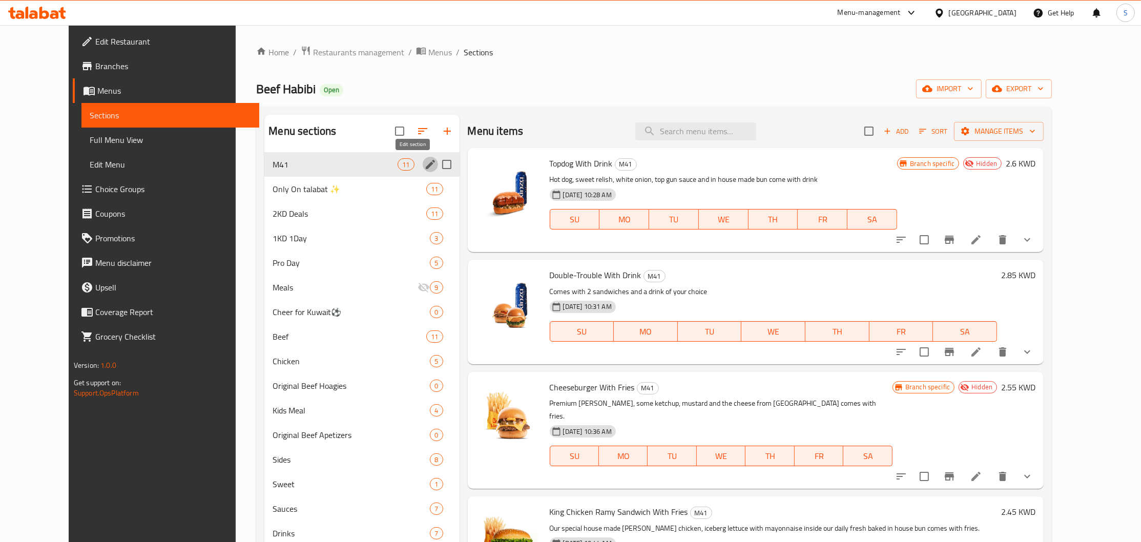
click at [426, 165] on icon "edit" at bounding box center [430, 164] width 9 height 9
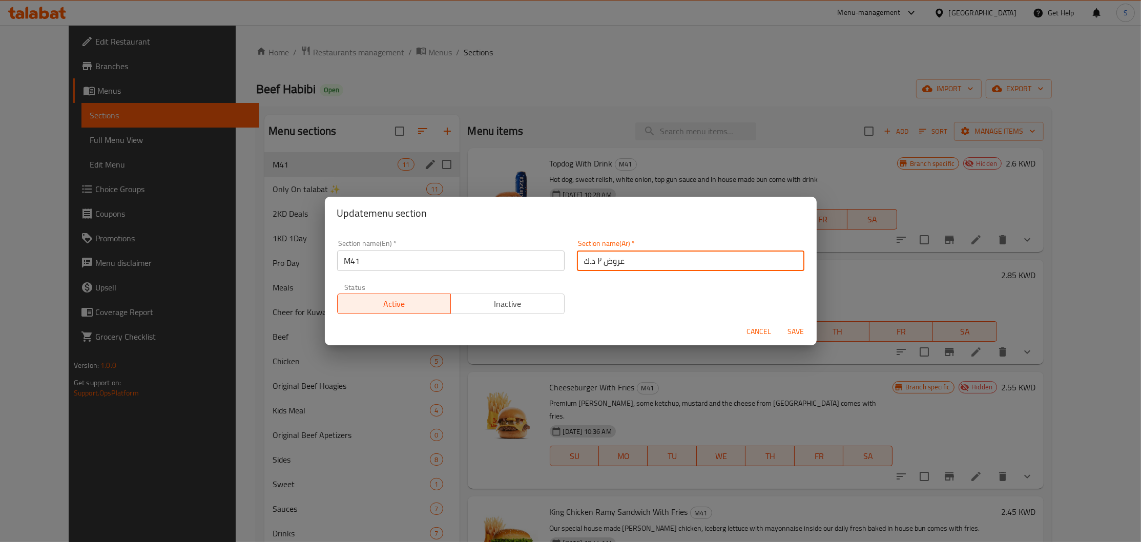
click at [688, 267] on input "عروض ٢ د.ك" at bounding box center [690, 260] width 227 height 20
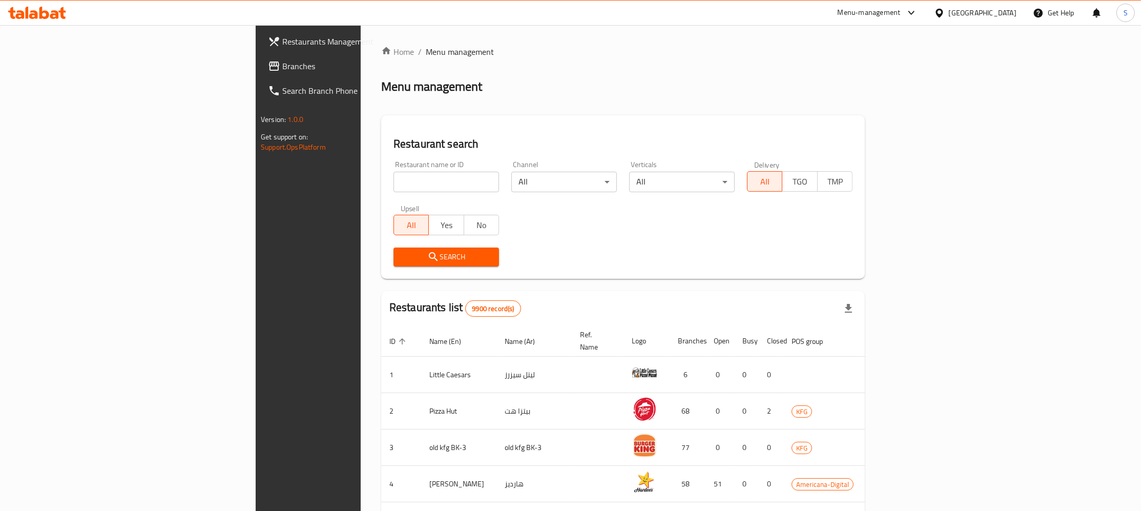
click at [282, 60] on span "Branches" at bounding box center [360, 66] width 156 height 12
click at [393, 181] on input "search" at bounding box center [446, 182] width 106 height 20
paste input "signature"
type input "signature"
click button "Search" at bounding box center [446, 256] width 106 height 19
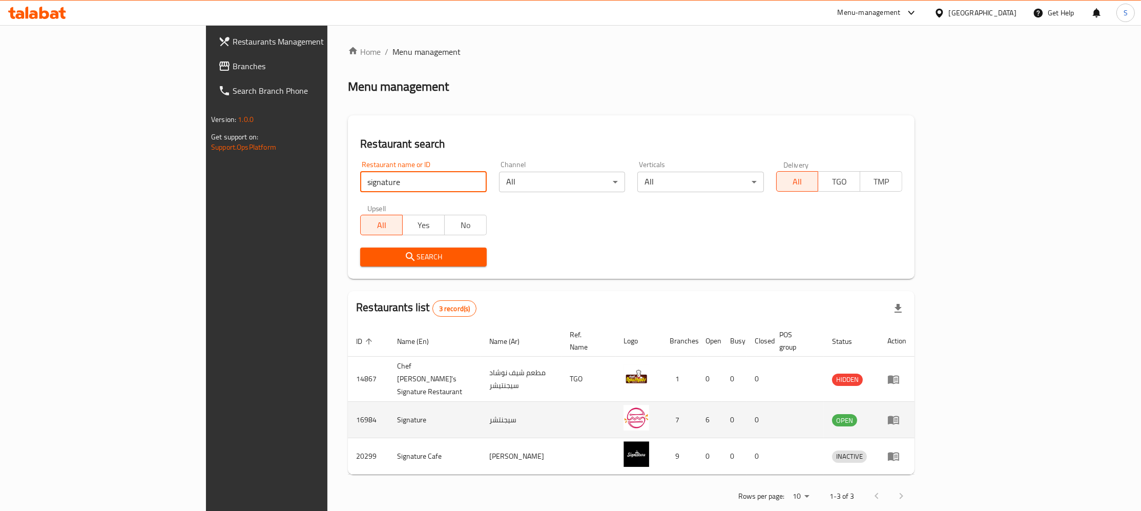
click at [899, 416] on icon "enhanced table" at bounding box center [893, 420] width 11 height 9
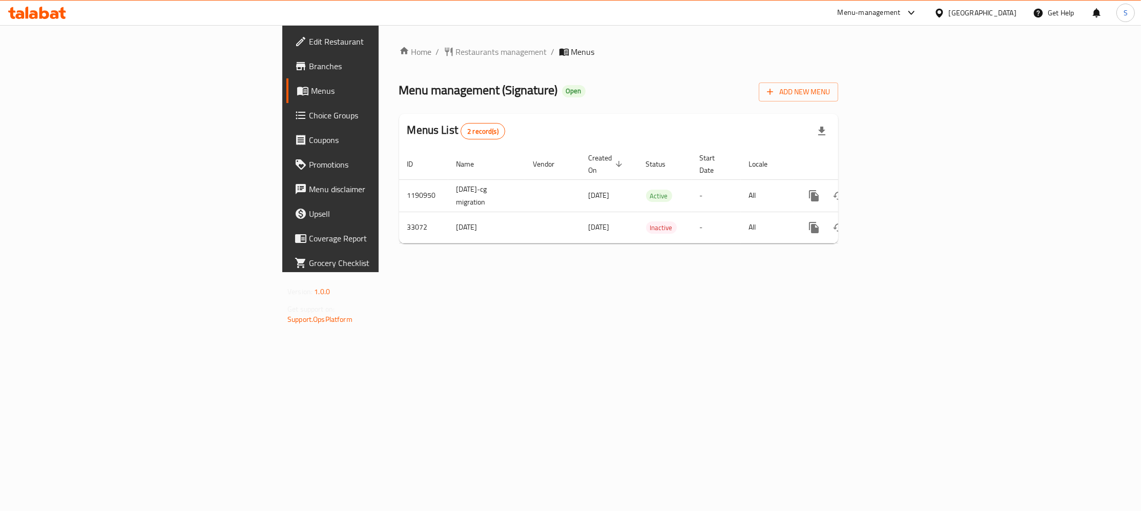
click at [309, 64] on span "Branches" at bounding box center [387, 66] width 156 height 12
